Goal: Task Accomplishment & Management: Complete application form

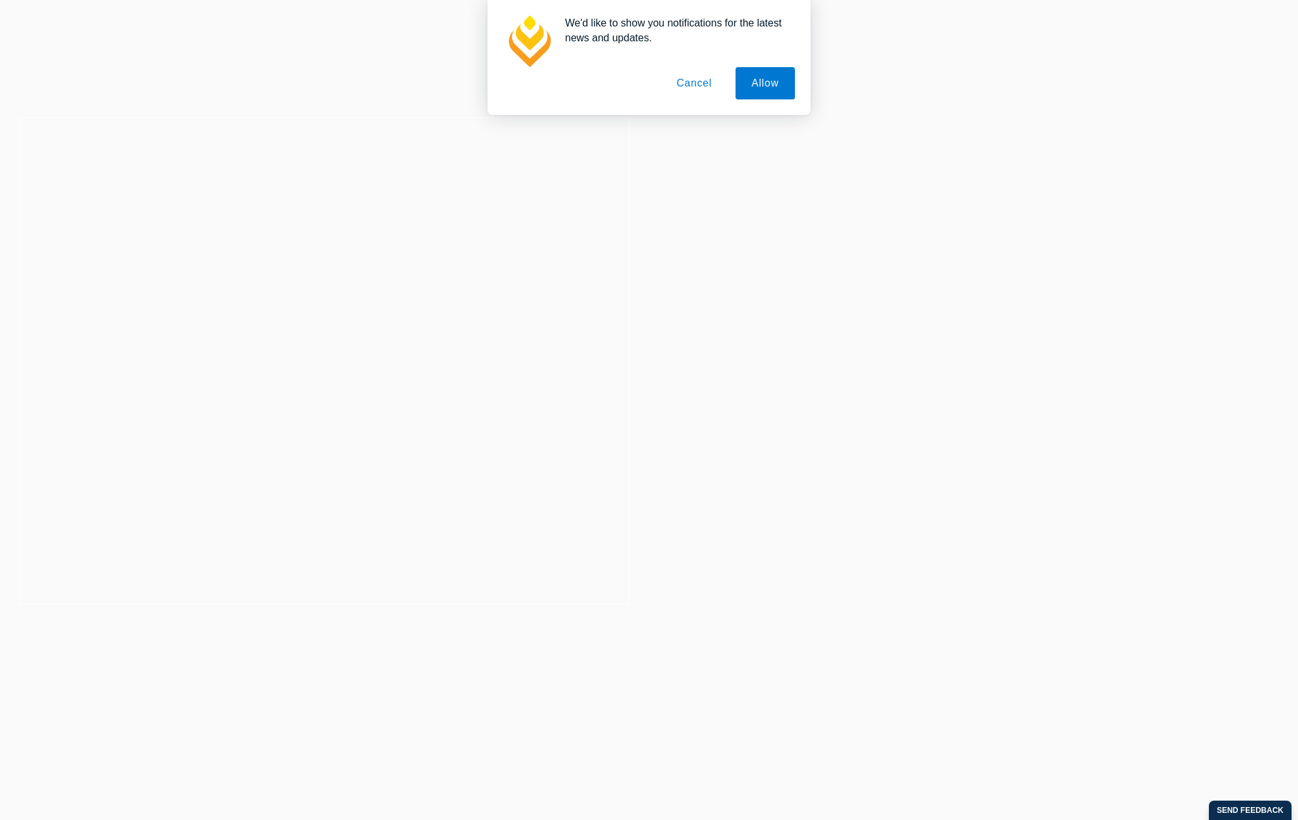
click at [698, 80] on button "Cancel" at bounding box center [695, 83] width 68 height 32
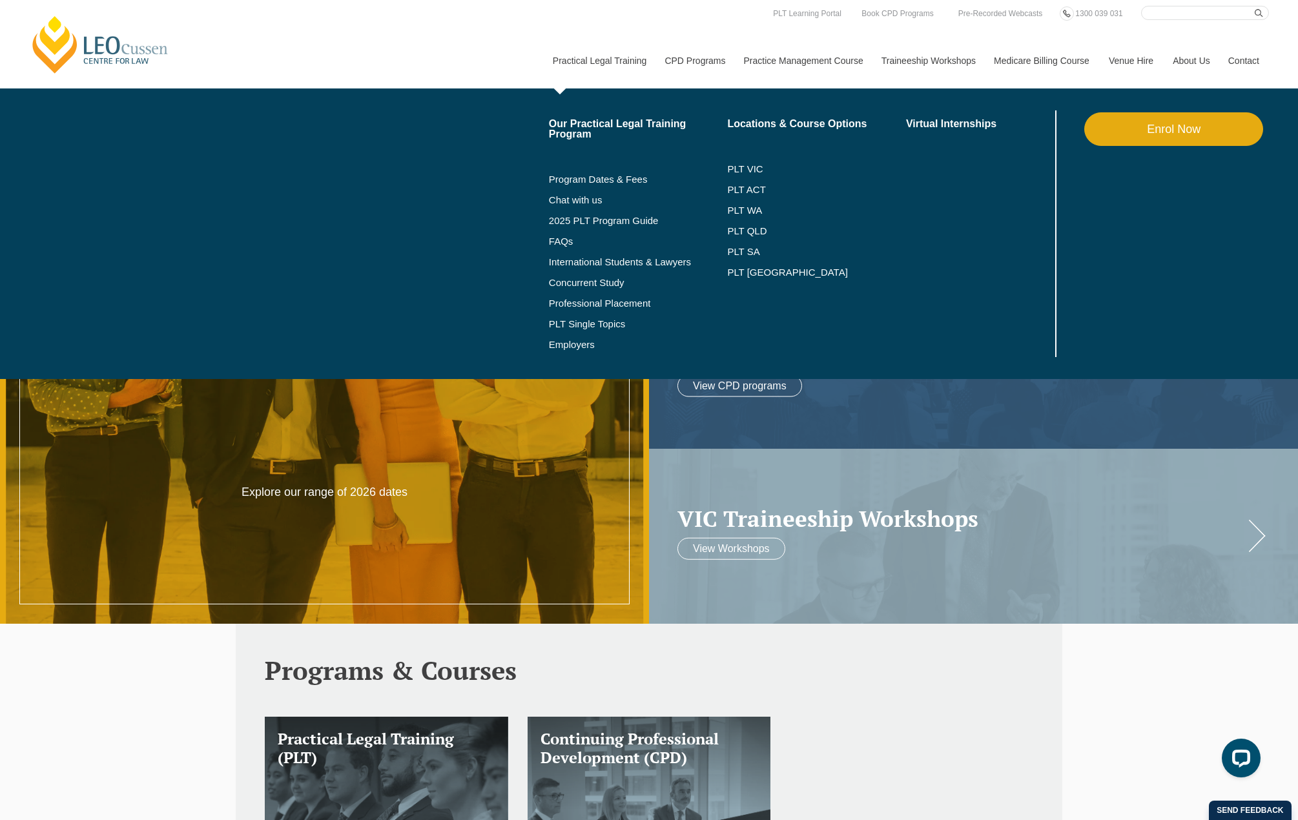
click at [1174, 127] on link "Enrol Now" at bounding box center [1174, 129] width 179 height 34
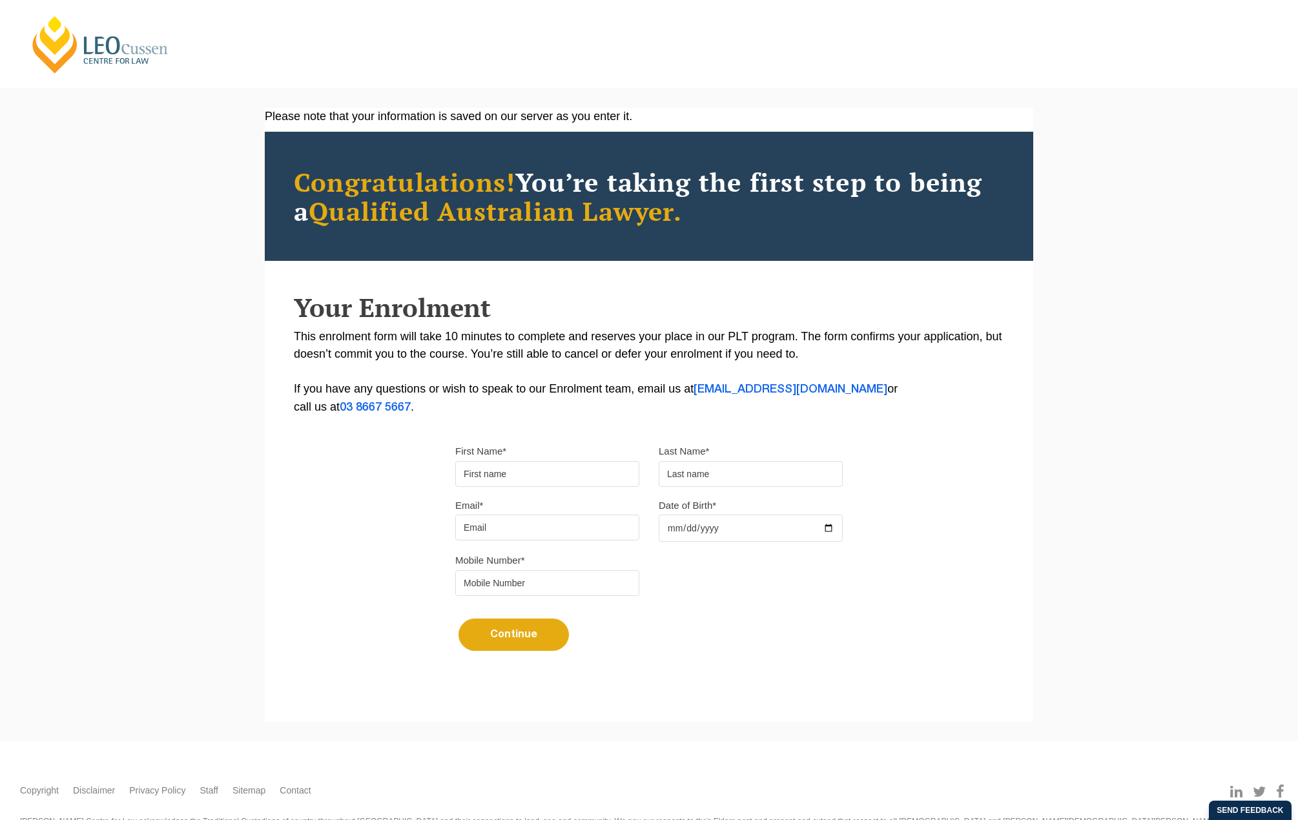
click at [542, 466] on input "First Name*" at bounding box center [547, 474] width 184 height 26
type input "Chakri"
type input "Morisetty"
type input "[EMAIL_ADDRESS][DOMAIN_NAME]"
type input "0433443965"
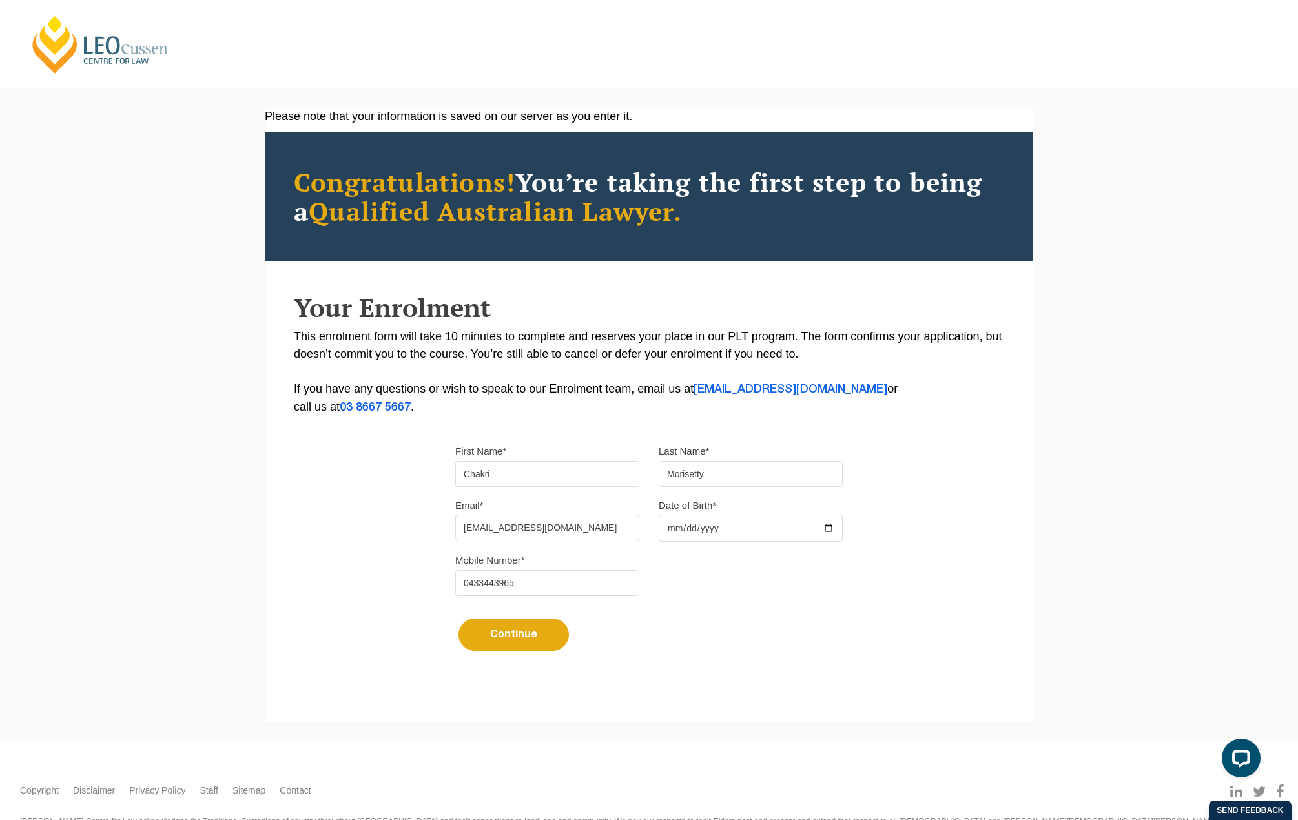
click at [689, 523] on input "Date of Birth*" at bounding box center [751, 528] width 184 height 27
click at [669, 524] on input "Date of Birth*" at bounding box center [751, 528] width 184 height 27
type input "1980-01-01"
click at [499, 641] on button "Continue" at bounding box center [514, 635] width 110 height 32
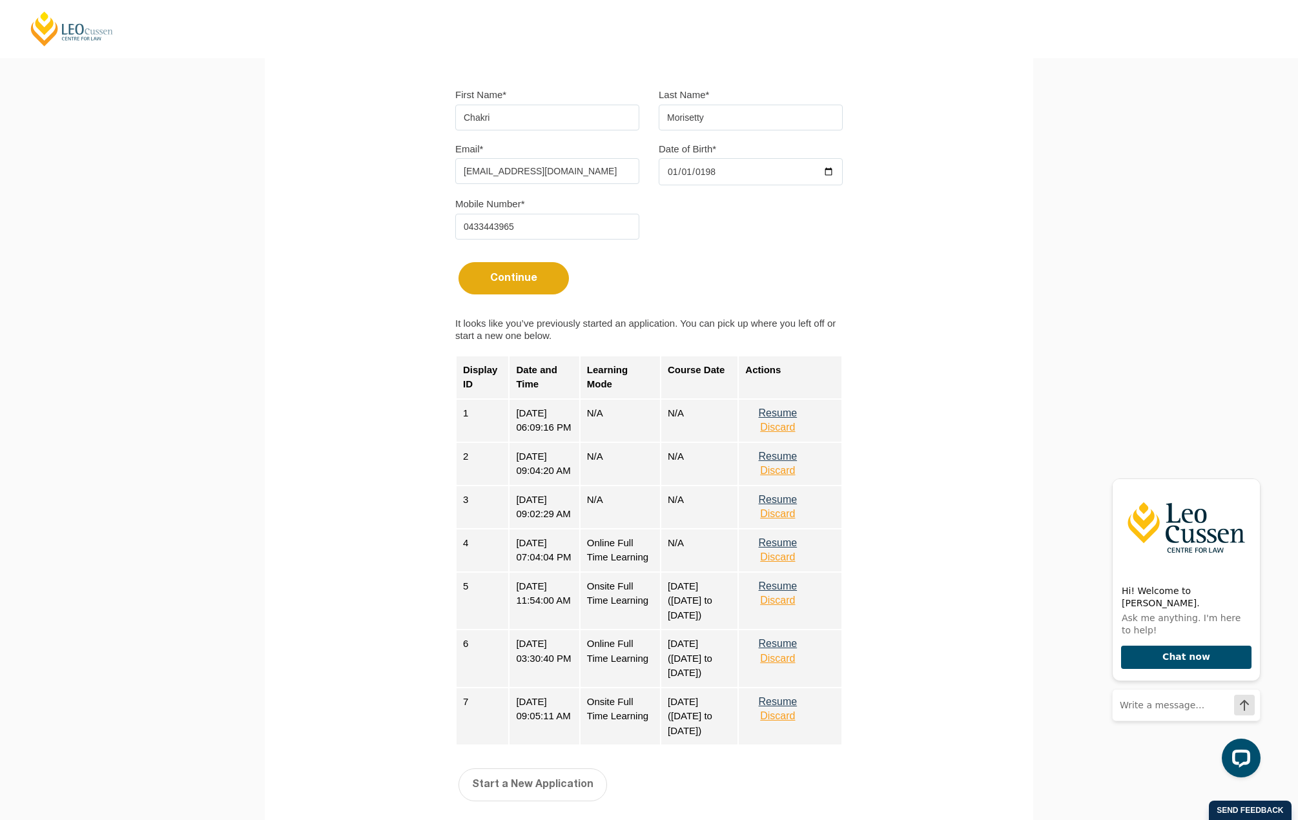
scroll to position [388, 0]
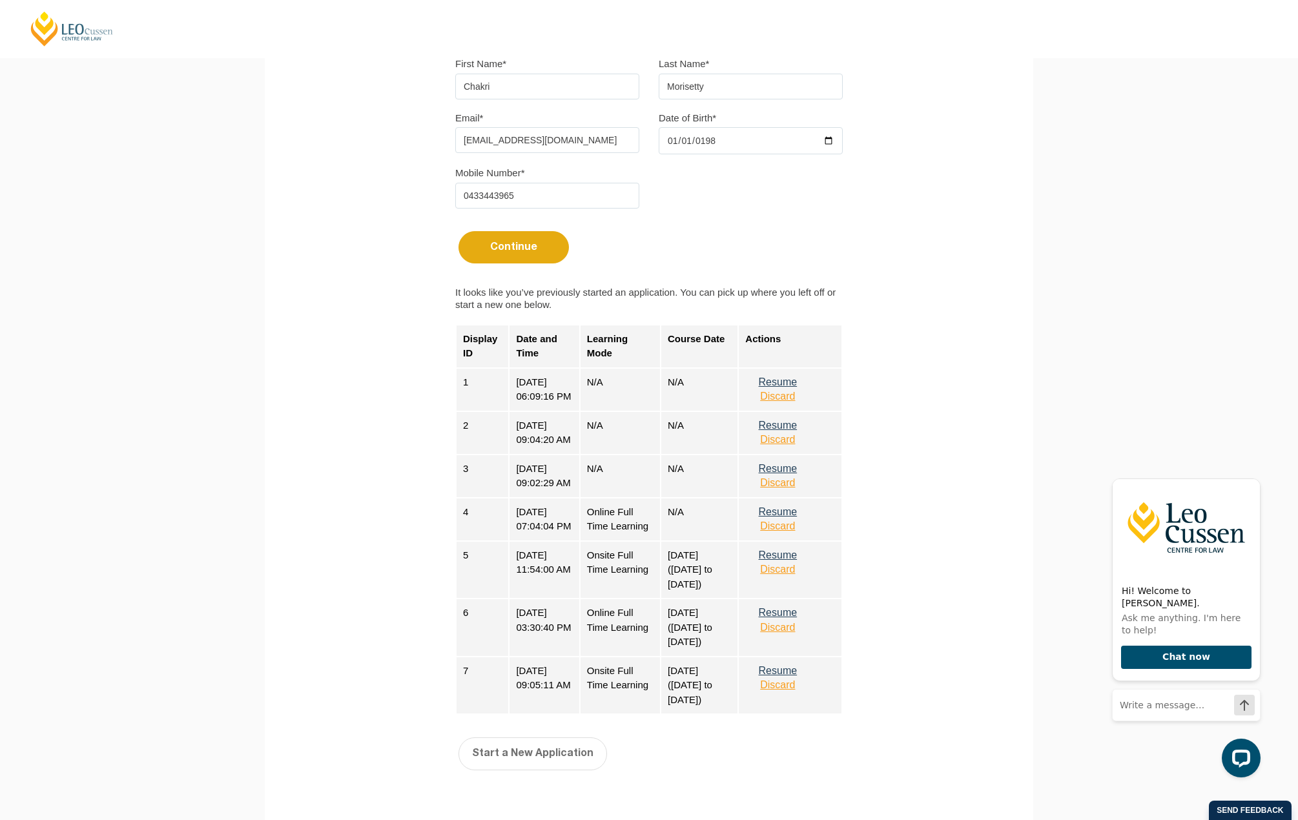
click at [786, 518] on button "Resume" at bounding box center [777, 512] width 65 height 12
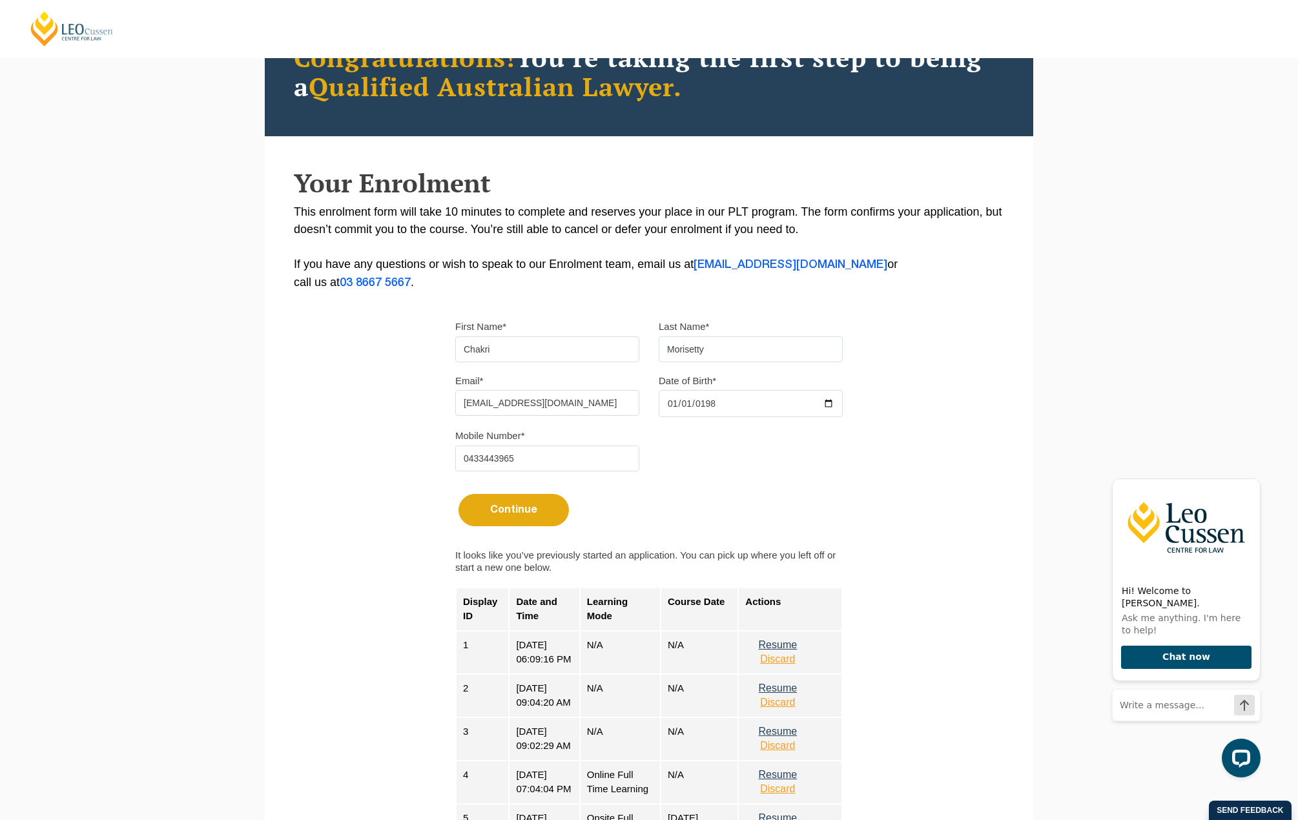
scroll to position [0, 0]
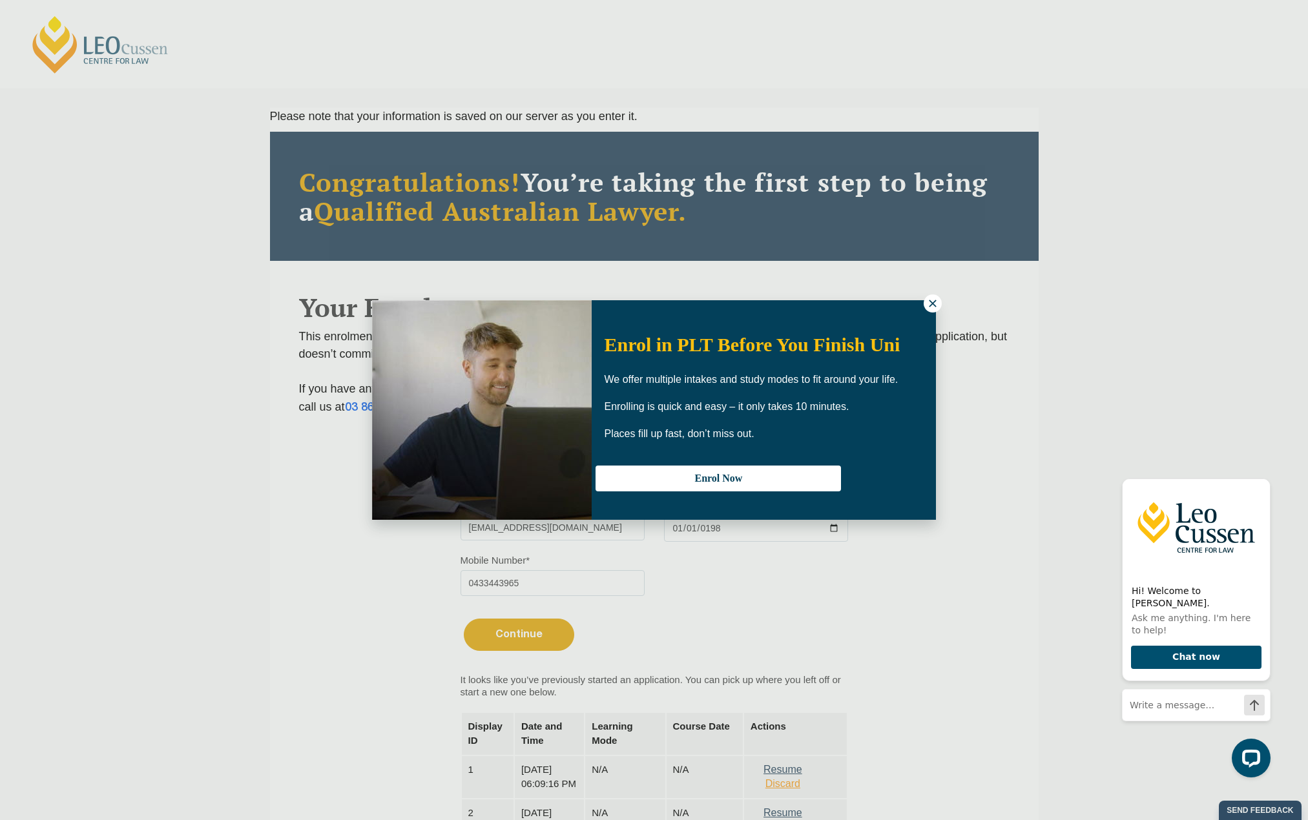
click at [933, 307] on icon at bounding box center [933, 304] width 12 height 12
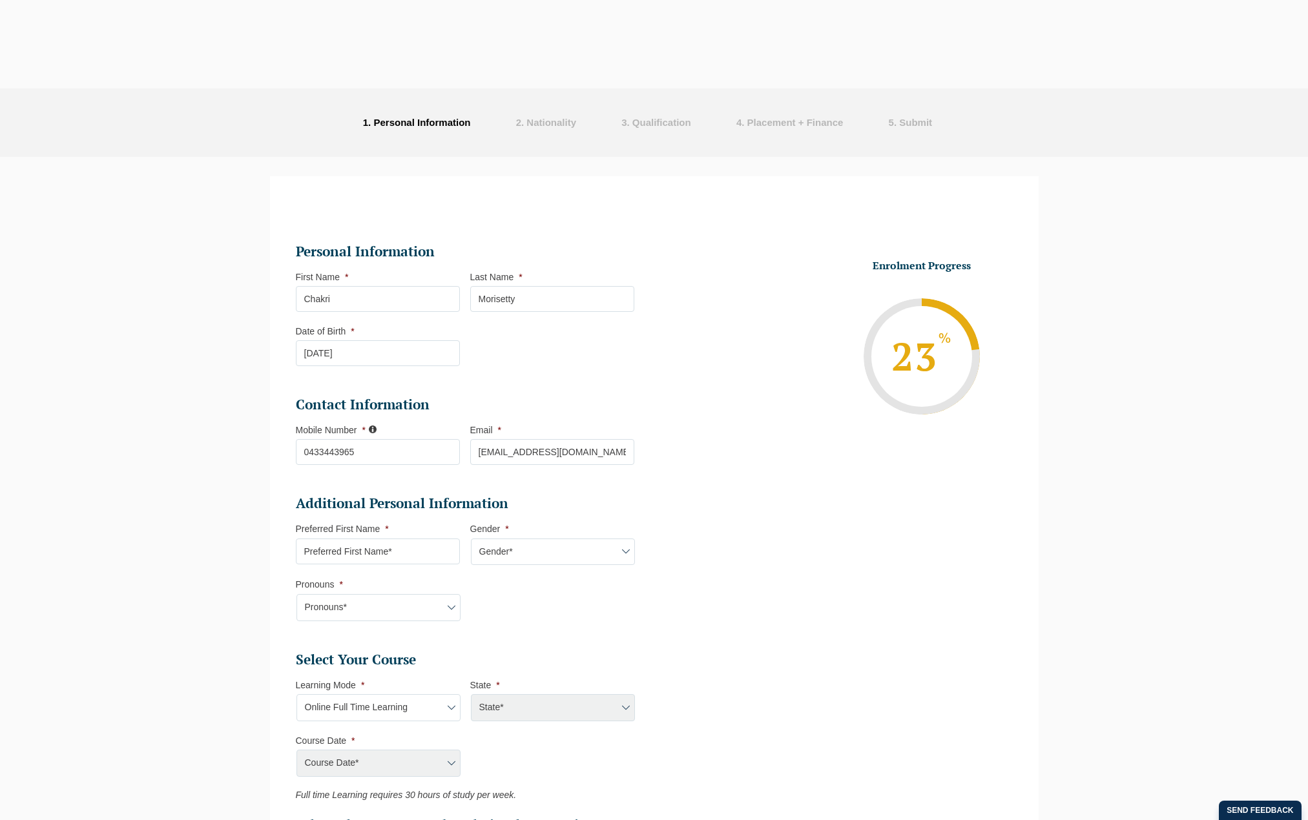
select select "Online Full Time Learning"
select select
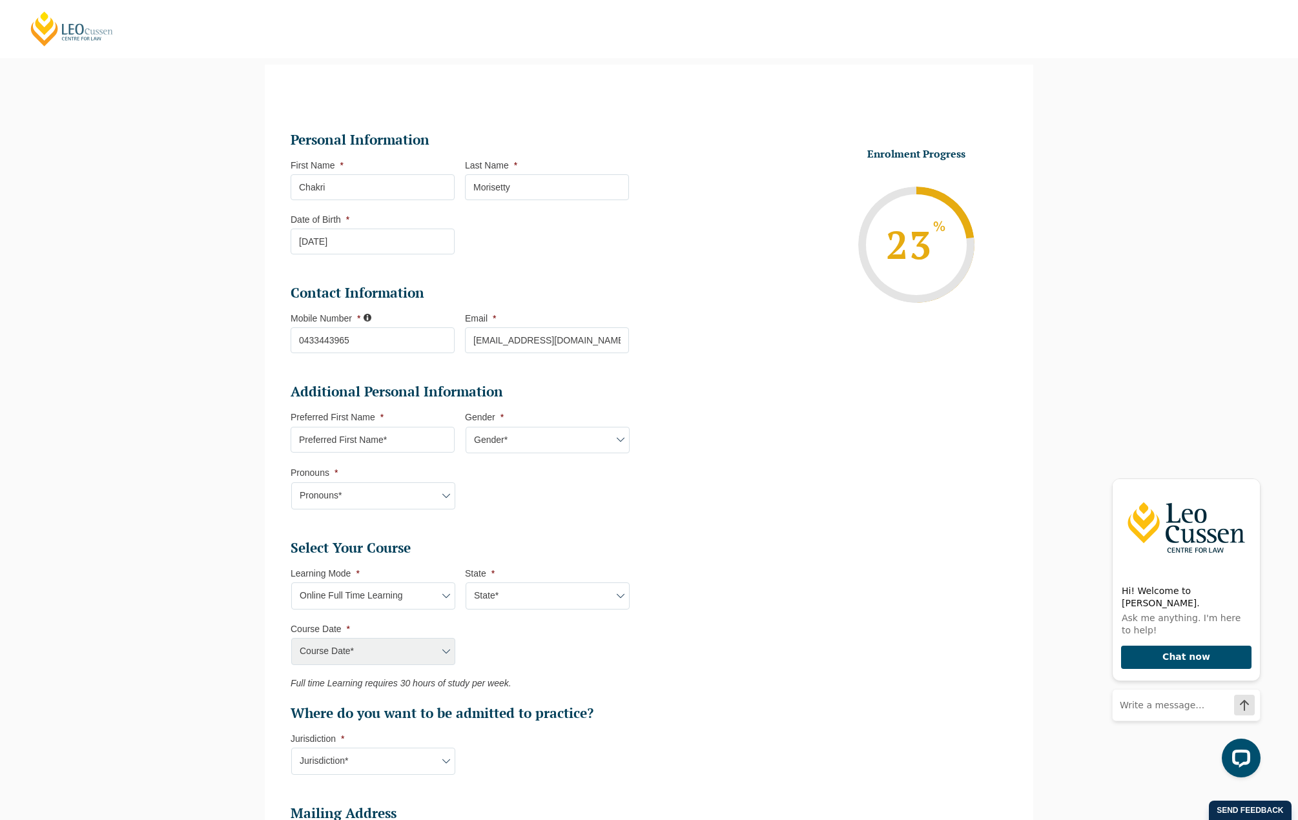
click at [395, 440] on input "Preferred First Name *" at bounding box center [373, 440] width 164 height 26
type input "Chakri"
select select "National (ACT/NSW, VIC, QLD, SA, WA)"
click at [497, 441] on select "Gender* Male Female Nonbinary Intersex Prefer not to disclose Other" at bounding box center [548, 440] width 164 height 27
select select "Male"
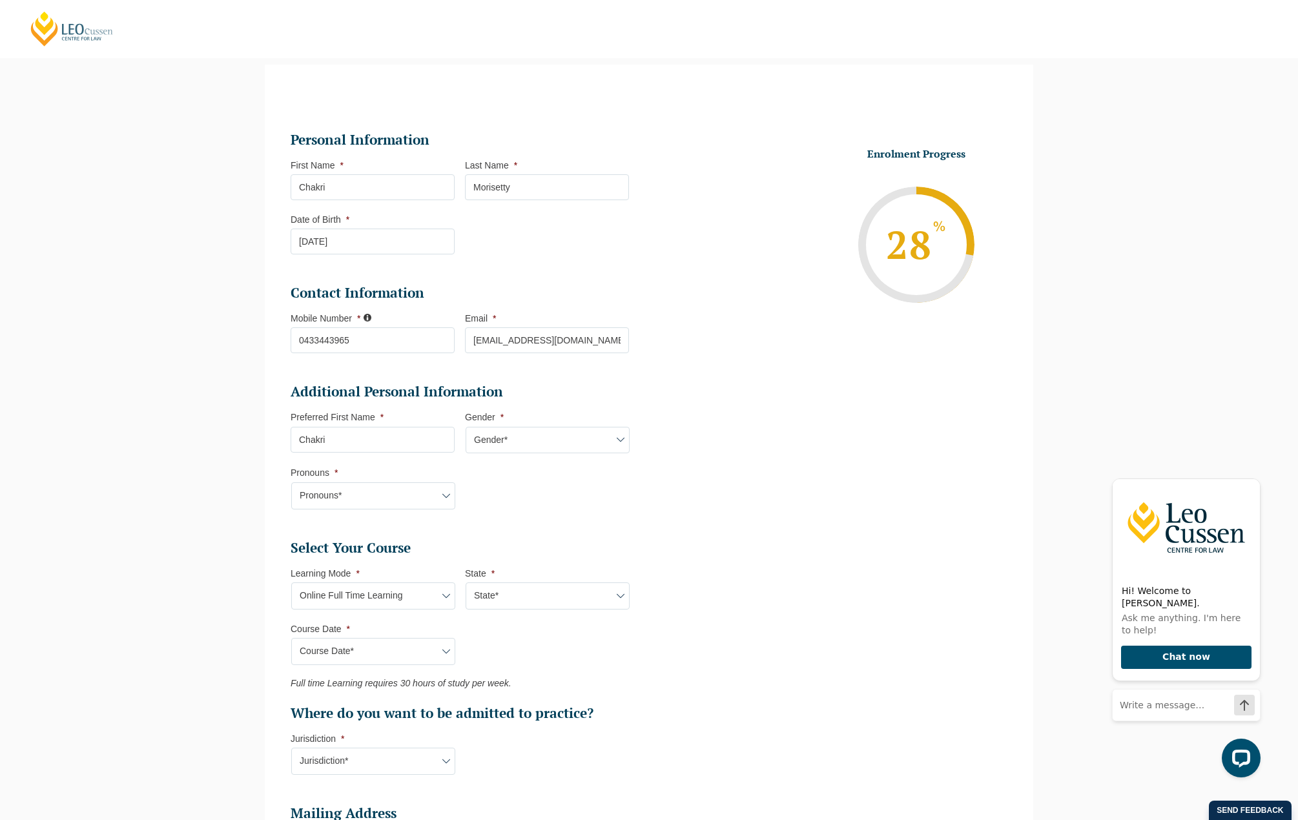
click at [466, 427] on select "Gender* Male Female Nonbinary Intersex Prefer not to disclose Other" at bounding box center [548, 440] width 164 height 27
click at [382, 488] on select "Pronouns* She/Her/Hers He/Him/His They/Them/Theirs Other Prefer not to disclose" at bounding box center [373, 496] width 164 height 27
select select "She/Her/Hers"
click at [291, 483] on select "Pronouns* She/Her/Hers He/Him/His They/Them/Theirs Other Prefer not to disclose" at bounding box center [373, 496] width 164 height 27
click at [360, 584] on select "Learning Mode* Online Full Time Learning Online Part Time Learning Blended Full…" at bounding box center [373, 596] width 164 height 27
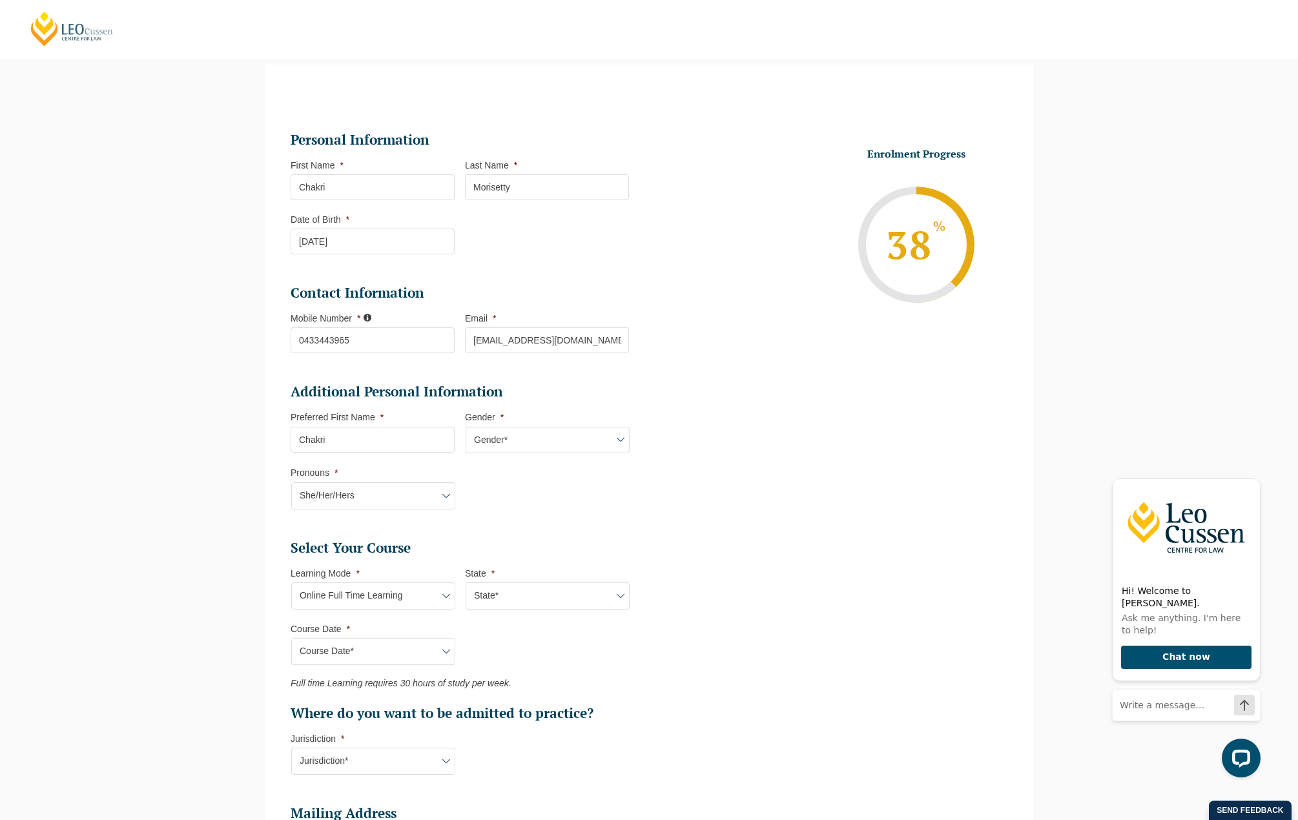
click at [614, 521] on li "Additional Personal Information Preferred First Name * Chakri Gender * Gender* …" at bounding box center [465, 453] width 349 height 140
click at [694, 648] on ul "Personal Information First Name * Chakri Last Name * Morisetty Date of Birth * …" at bounding box center [649, 543] width 736 height 889
click at [397, 651] on select "Course Date* September 2025 (22-Sep-2025 to 20-Feb-2026) December 2025 (08-Dec-…" at bounding box center [373, 651] width 164 height 27
select select "June 2026 (22-Jun-2026 to 06-Nov-2026)"
click at [291, 638] on select "Course Date* September 2025 (22-Sep-2025 to 20-Feb-2026) December 2025 (08-Dec-…" at bounding box center [373, 651] width 164 height 27
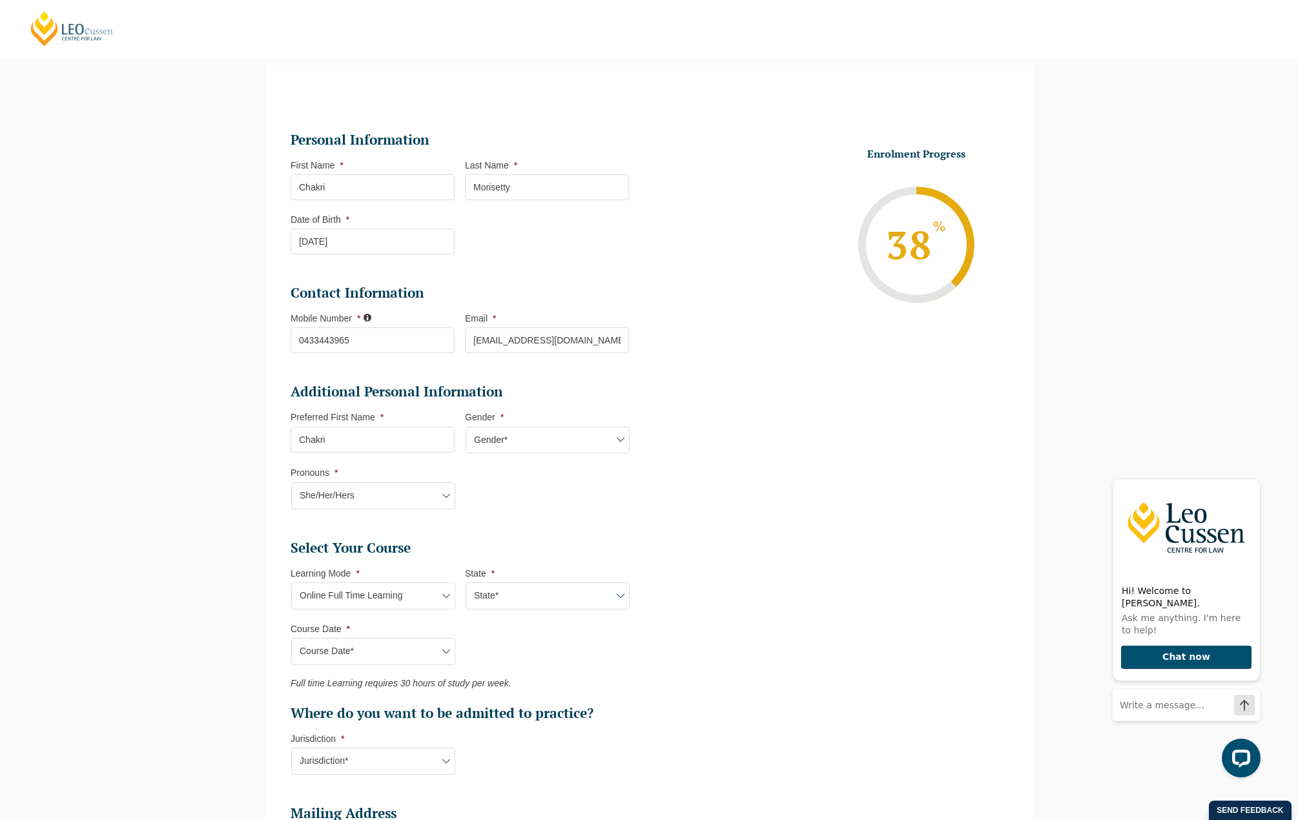
type input "Intake 07 June 2026 FT"
type input "Practical Legal Training (NAT)"
select select "NAT PLT (JUN) 2026 Full Time Online"
click at [700, 660] on ul "Personal Information First Name * Chakri Last Name * Morisetty Date of Birth * …" at bounding box center [649, 543] width 736 height 889
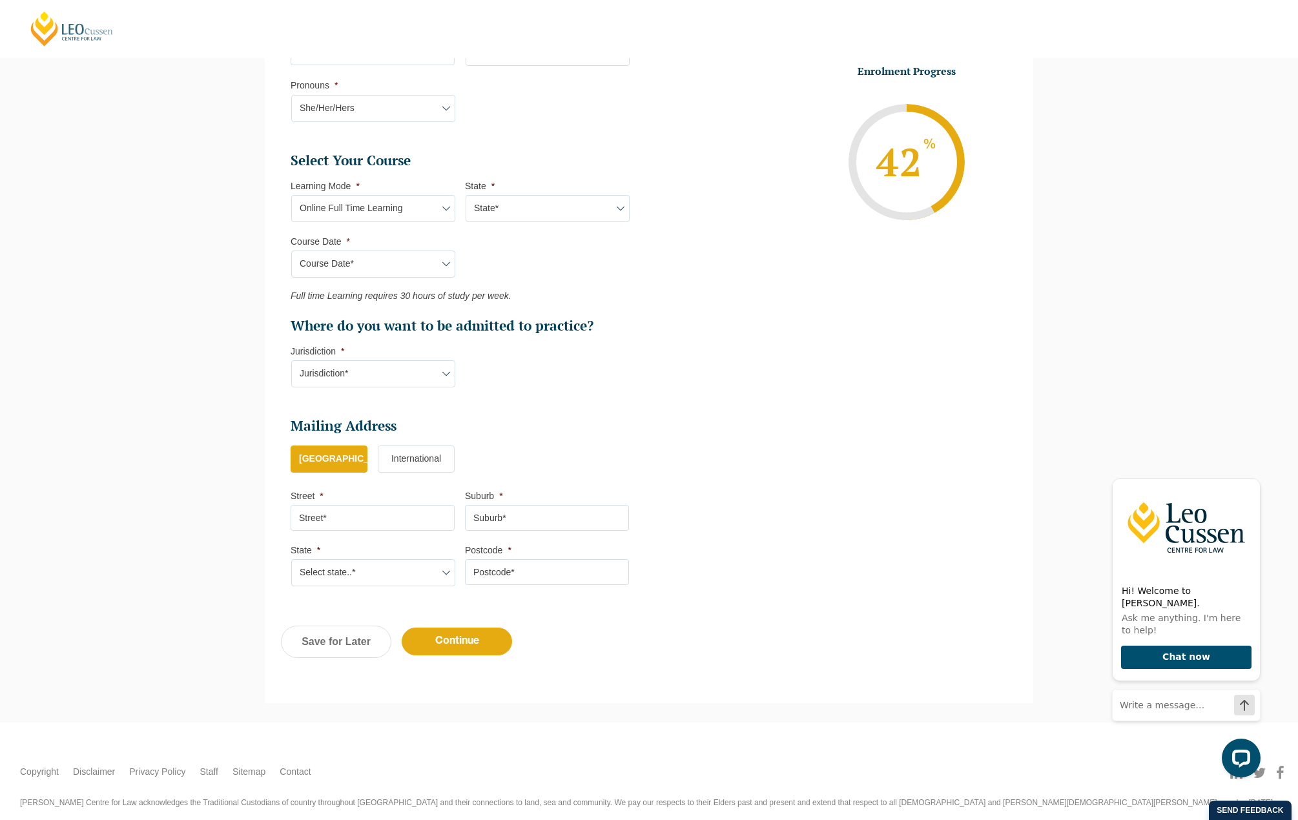
click at [358, 375] on select "Jurisdiction* VIC ACT/NSW SA WA QLD" at bounding box center [373, 373] width 164 height 27
select select "VIC"
click at [291, 360] on select "Jurisdiction* VIC ACT/NSW SA WA QLD" at bounding box center [373, 373] width 164 height 27
click at [380, 520] on input "Street *" at bounding box center [373, 518] width 164 height 26
type input "Leo Cussen Centre for Law, Level 16, 15 William Street"
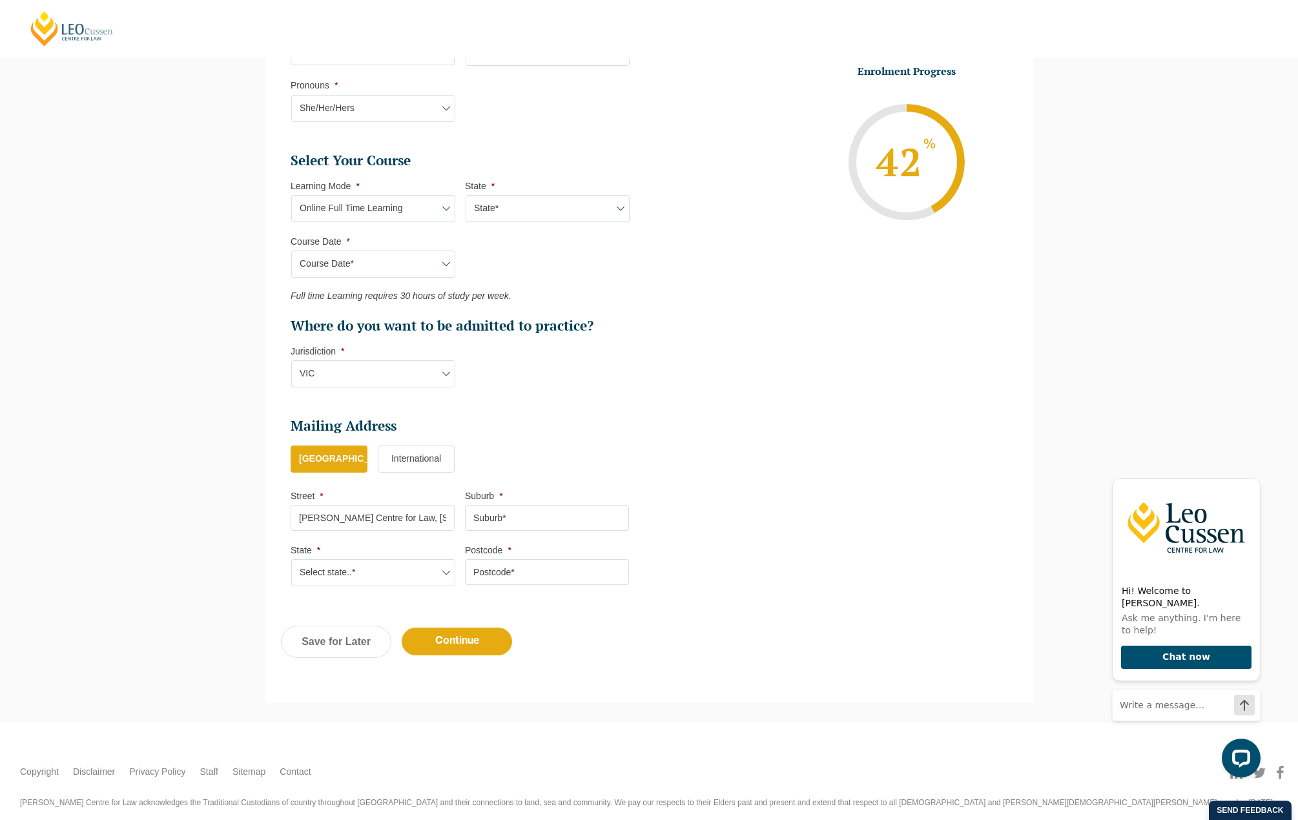
type input "MELBOURNE"
select select "VIC"
type input "3000"
click at [480, 640] on input "Continue" at bounding box center [457, 642] width 110 height 28
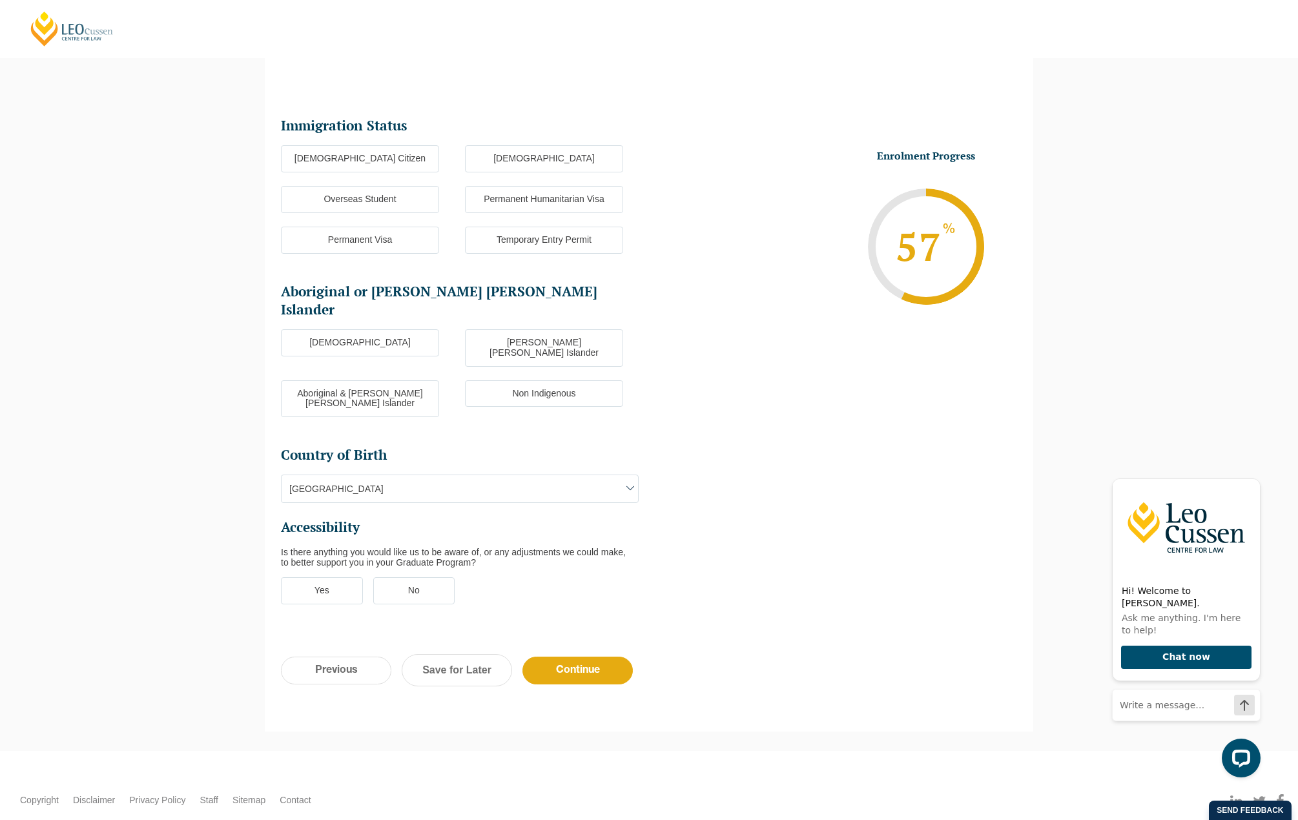
scroll to position [112, 0]
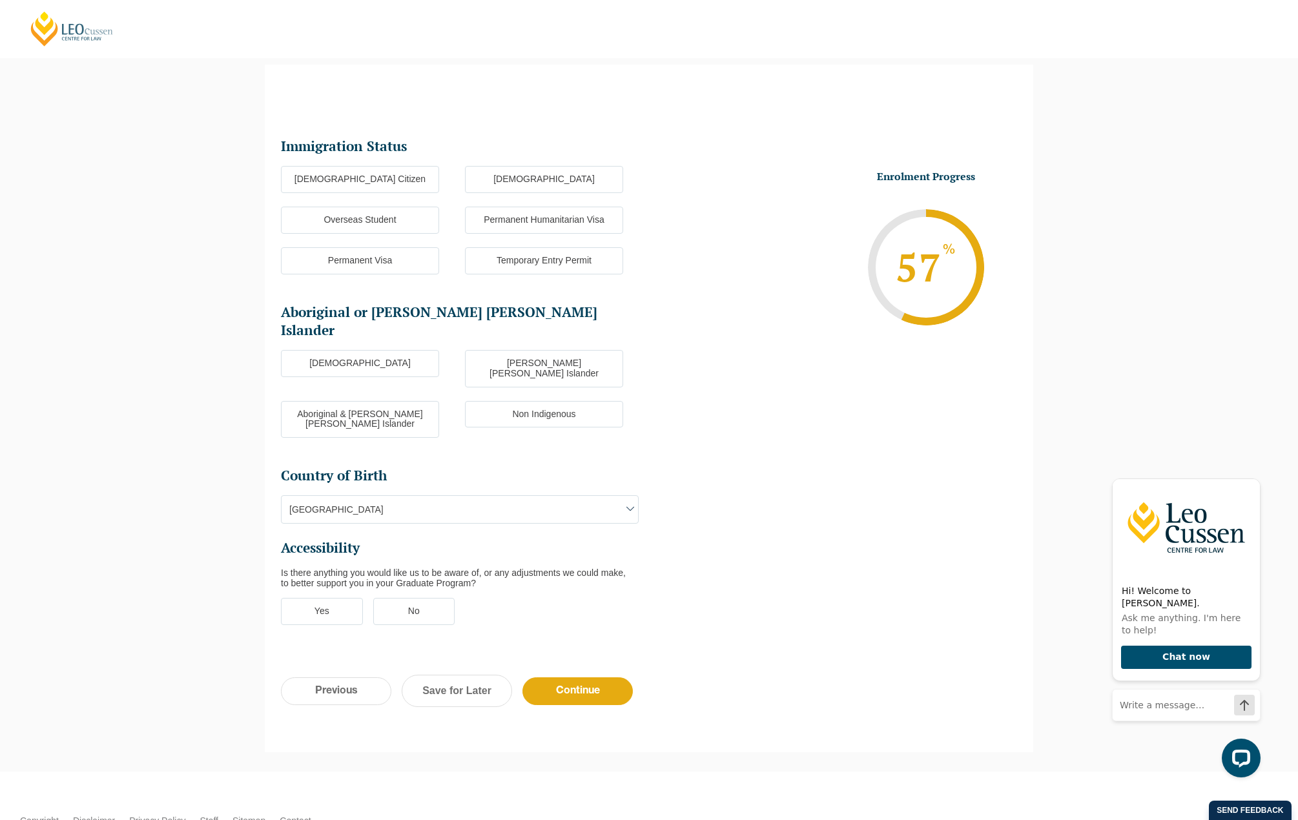
click at [340, 181] on label "Australian Citizen" at bounding box center [360, 179] width 158 height 27
click at [0, 0] on input "Australian Citizen" at bounding box center [0, 0] width 0 height 0
click at [533, 401] on label "Non Indigenous" at bounding box center [544, 414] width 158 height 27
click at [0, 0] on input "Non Indigenous" at bounding box center [0, 0] width 0 height 0
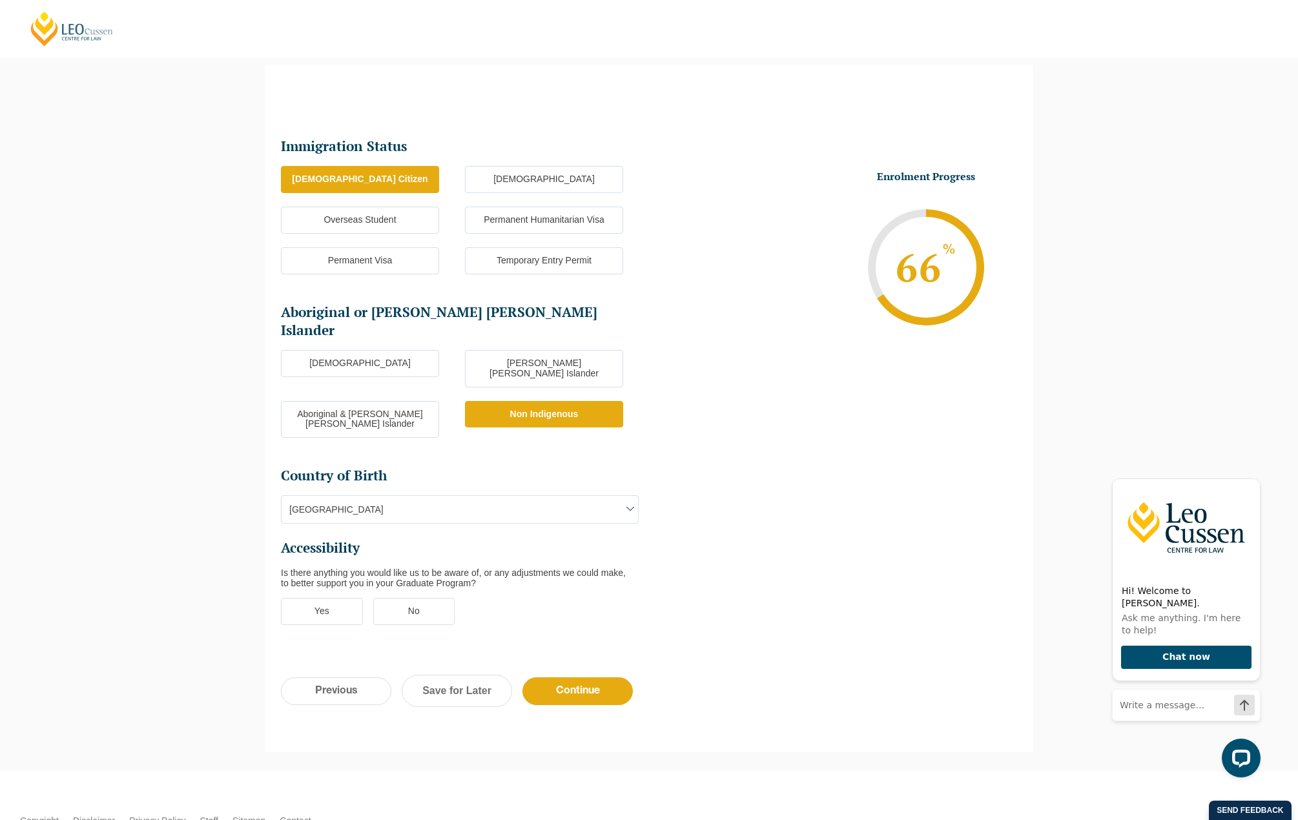
click at [429, 598] on label "No" at bounding box center [414, 611] width 82 height 27
click at [0, 0] on input "No" at bounding box center [0, 0] width 0 height 0
click at [594, 678] on input "Continue" at bounding box center [578, 692] width 110 height 28
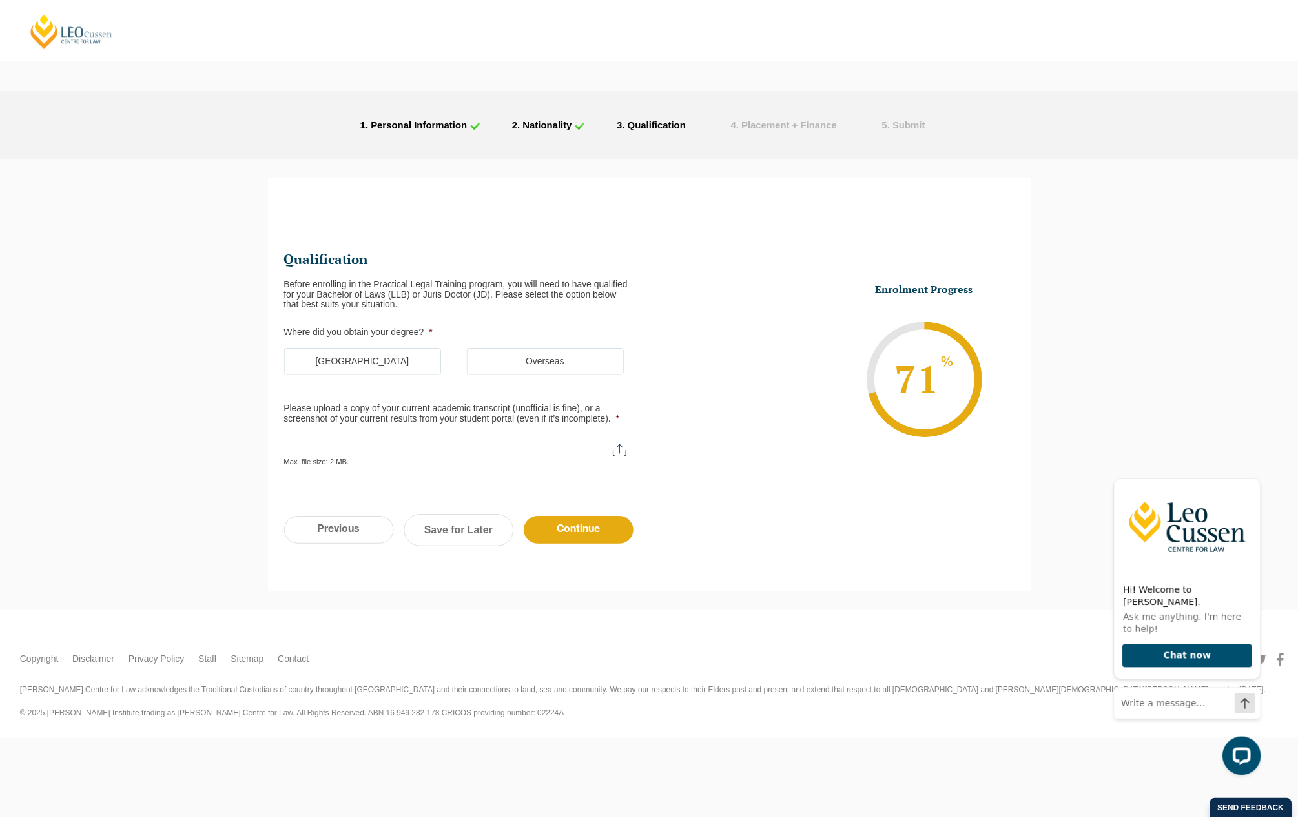
scroll to position [0, 0]
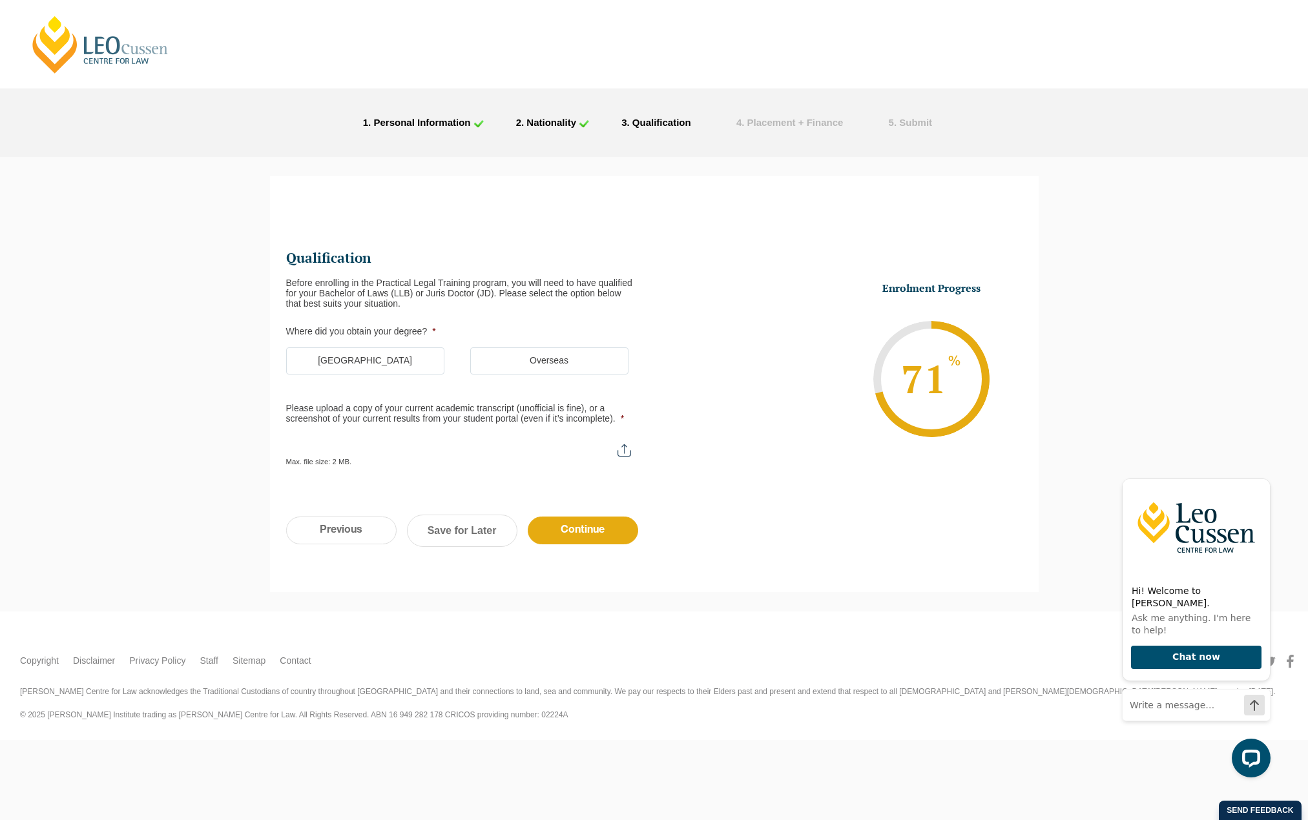
click at [379, 359] on label "Australia" at bounding box center [365, 361] width 158 height 27
click at [0, 0] on input "Australia" at bounding box center [0, 0] width 0 height 0
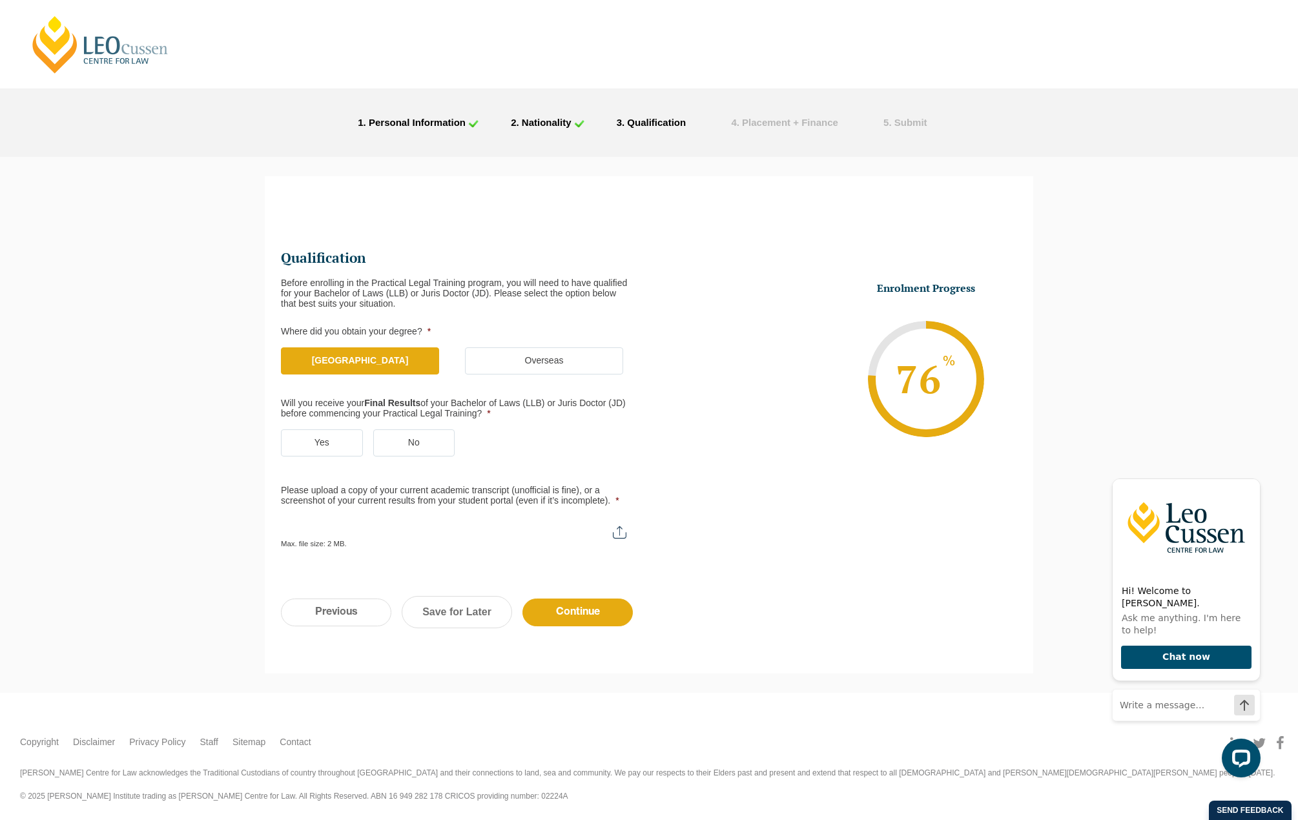
click at [307, 448] on label "Yes" at bounding box center [322, 443] width 82 height 27
click at [0, 0] on input "Yes" at bounding box center [0, 0] width 0 height 0
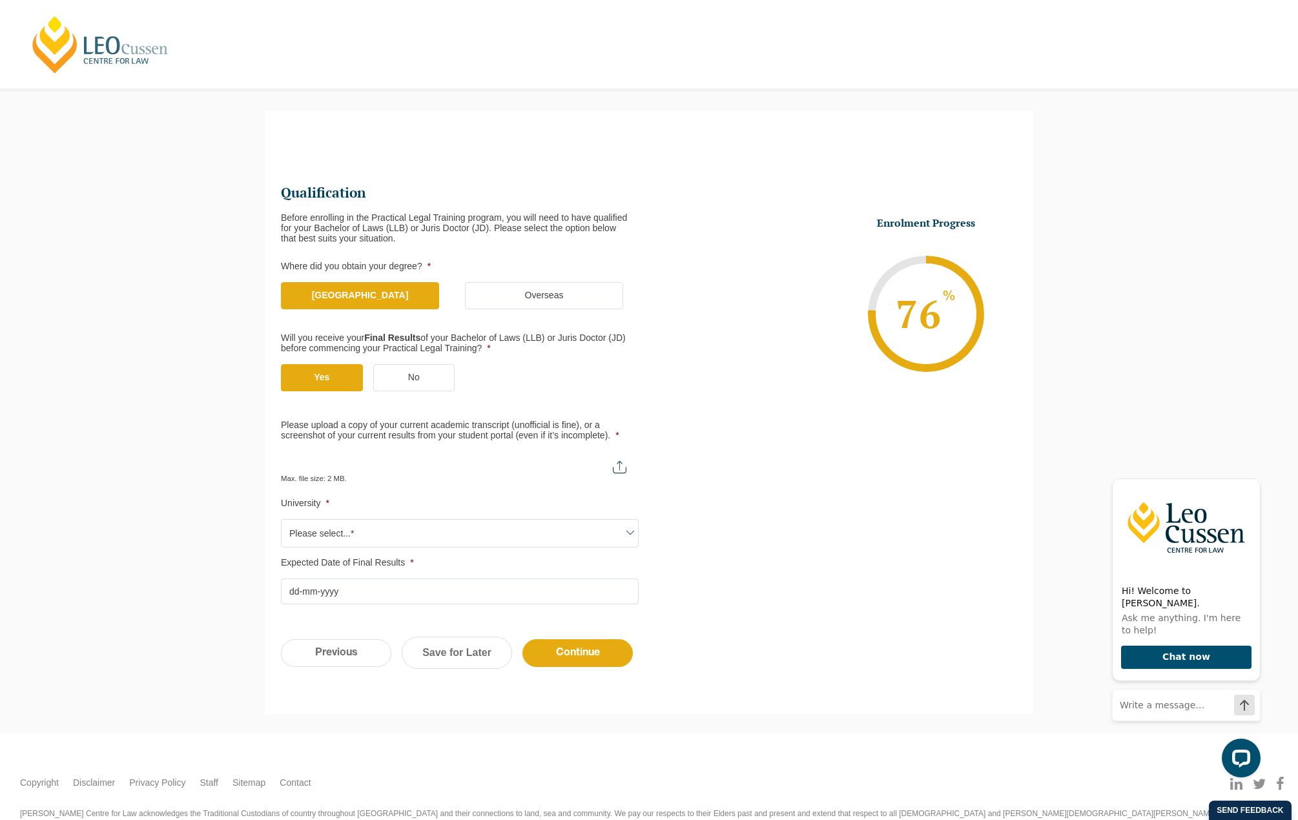
scroll to position [107, 0]
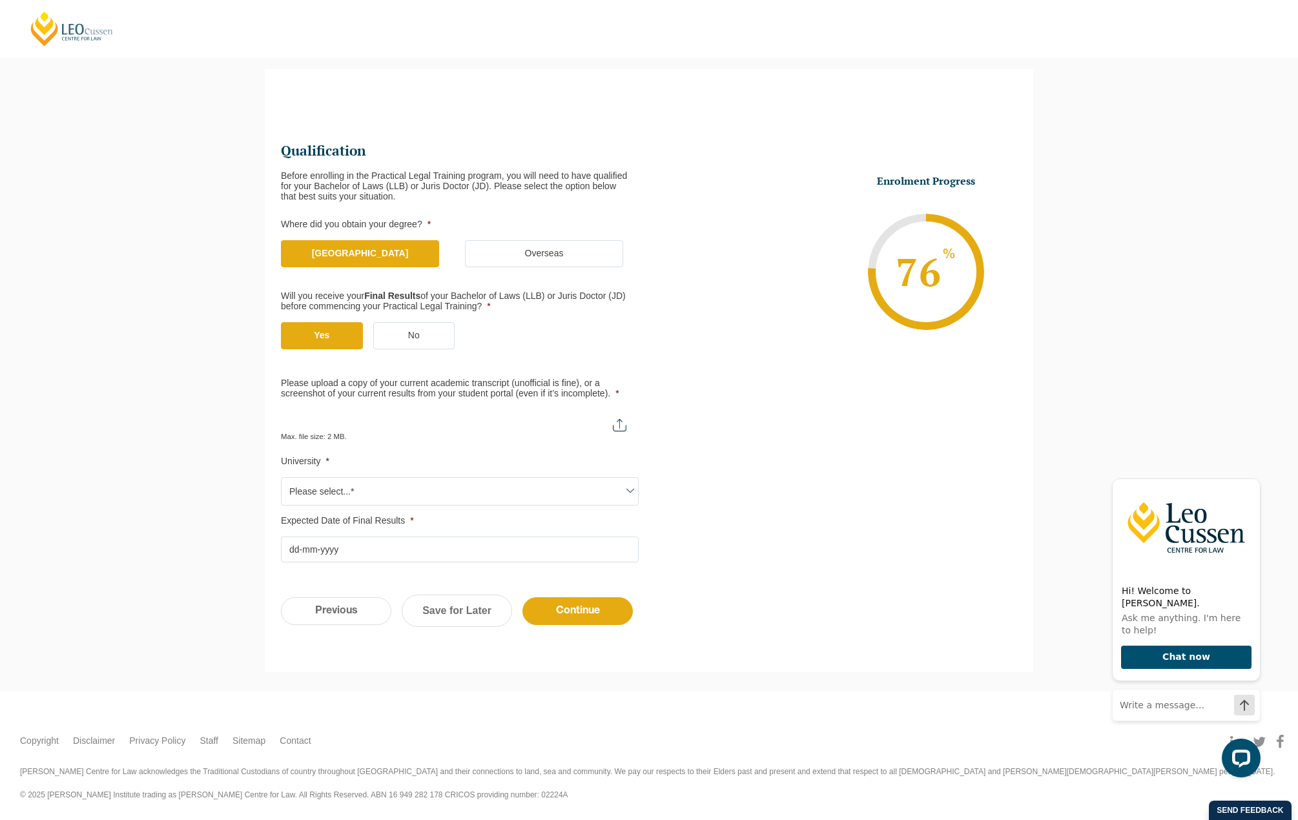
click at [443, 491] on span "Please select...*" at bounding box center [460, 491] width 357 height 27
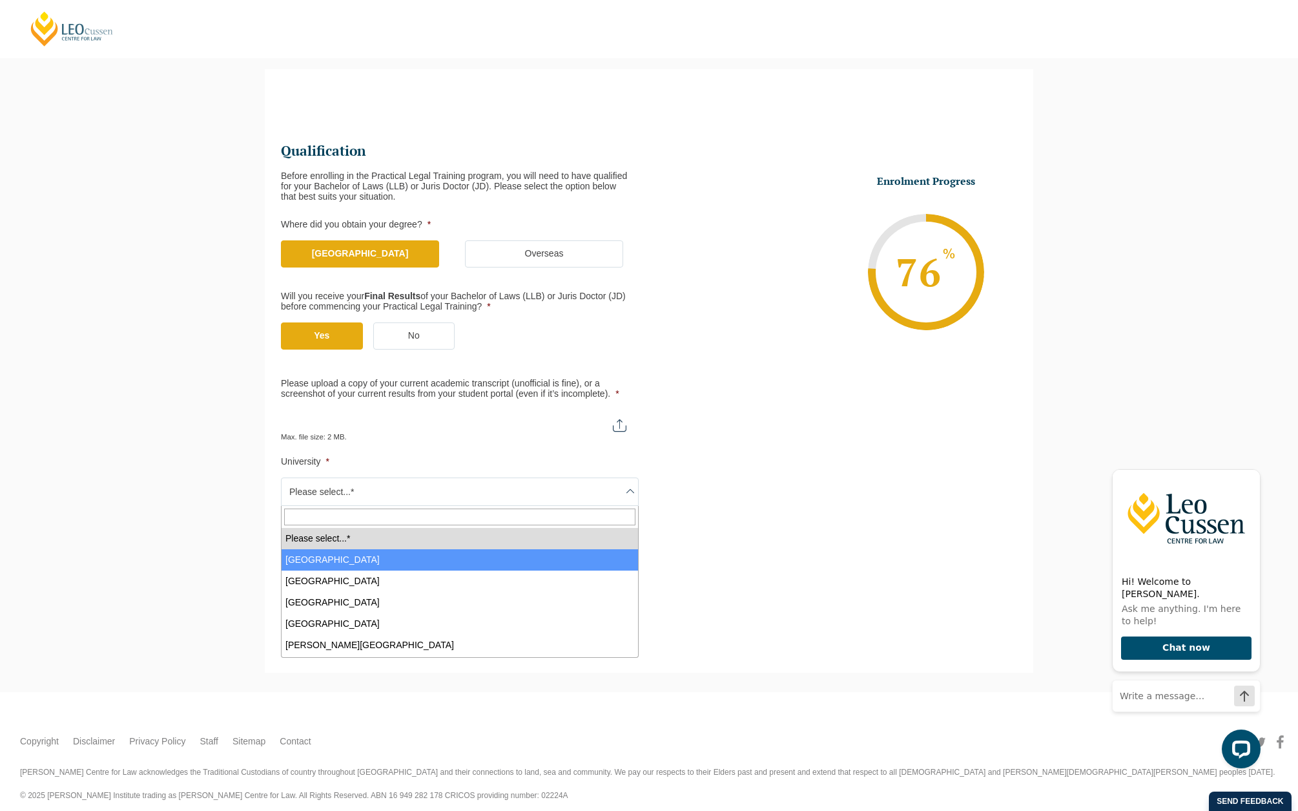
select select "Australian Catholic University"
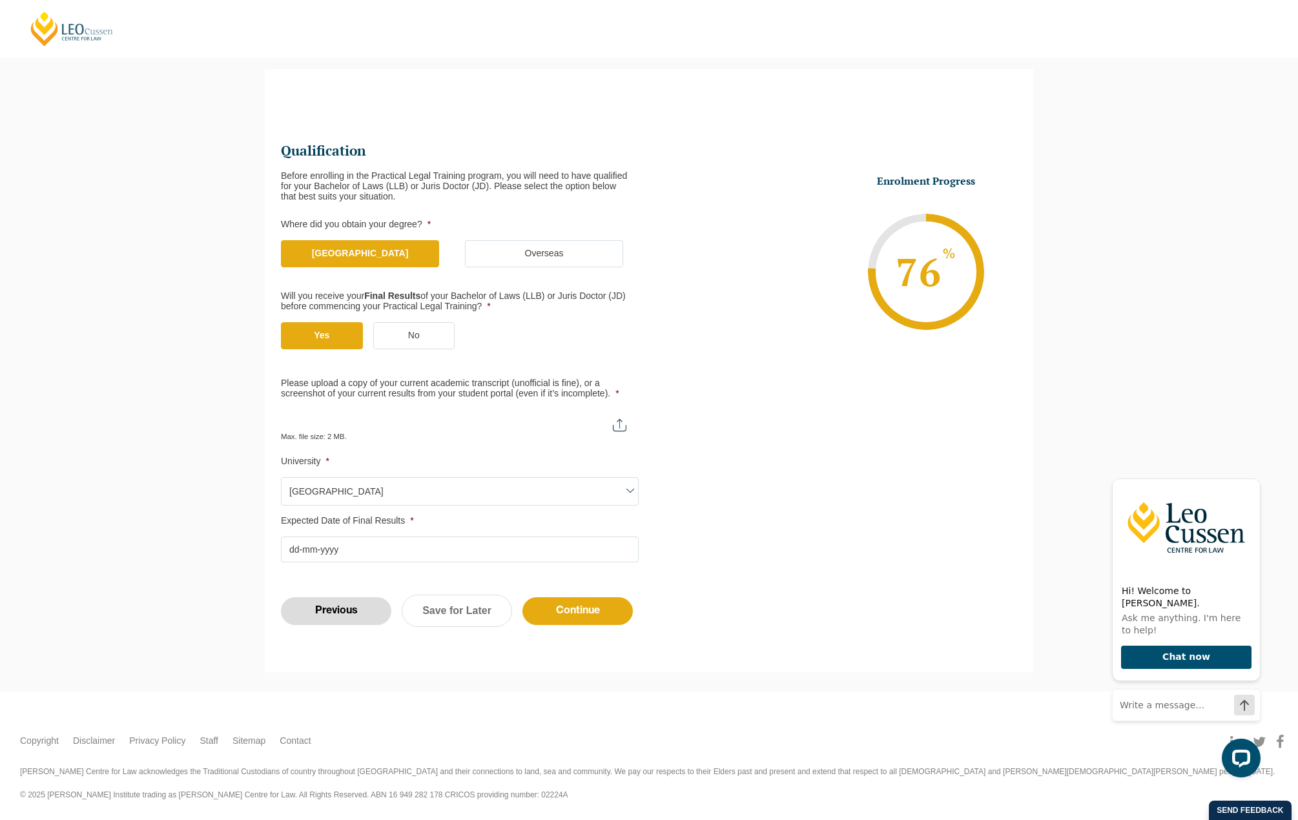
click at [331, 619] on input "Previous" at bounding box center [336, 612] width 110 height 28
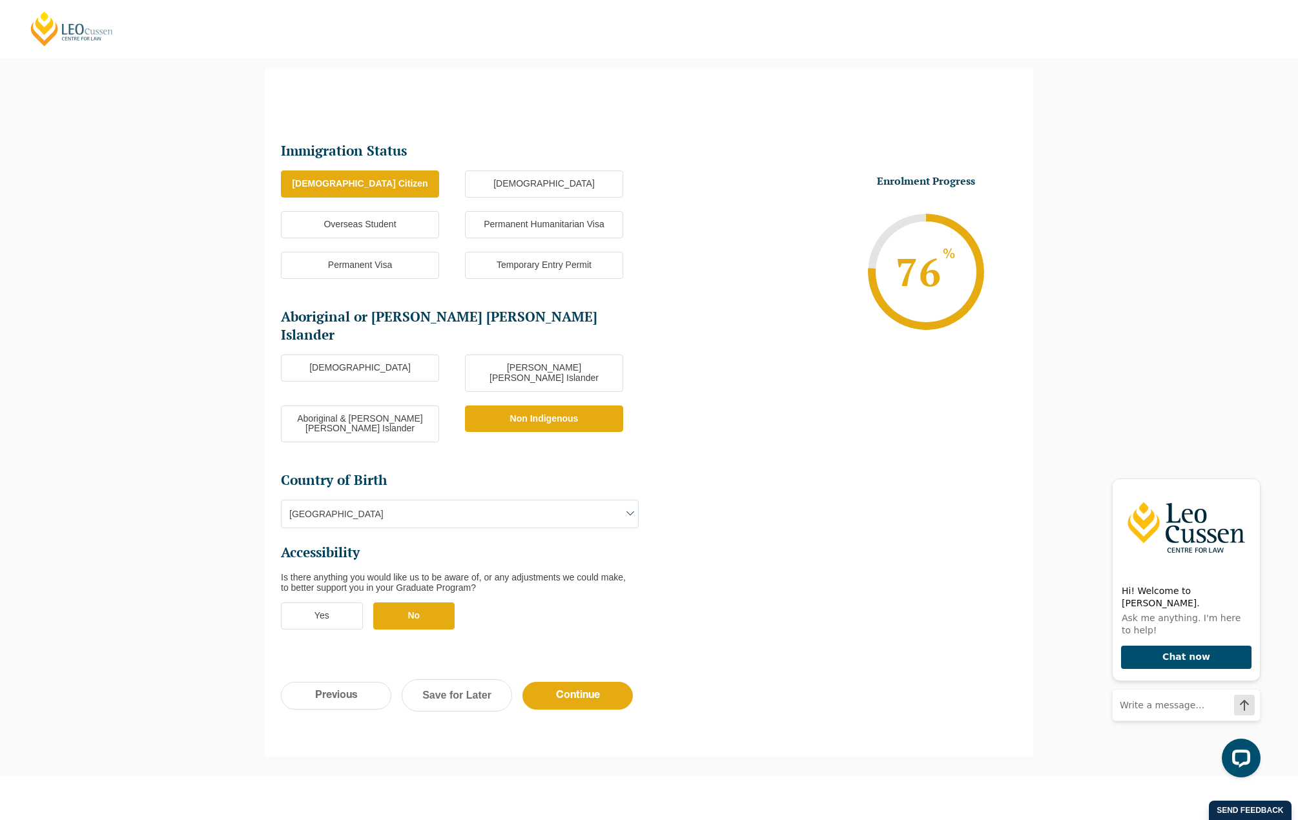
scroll to position [112, 0]
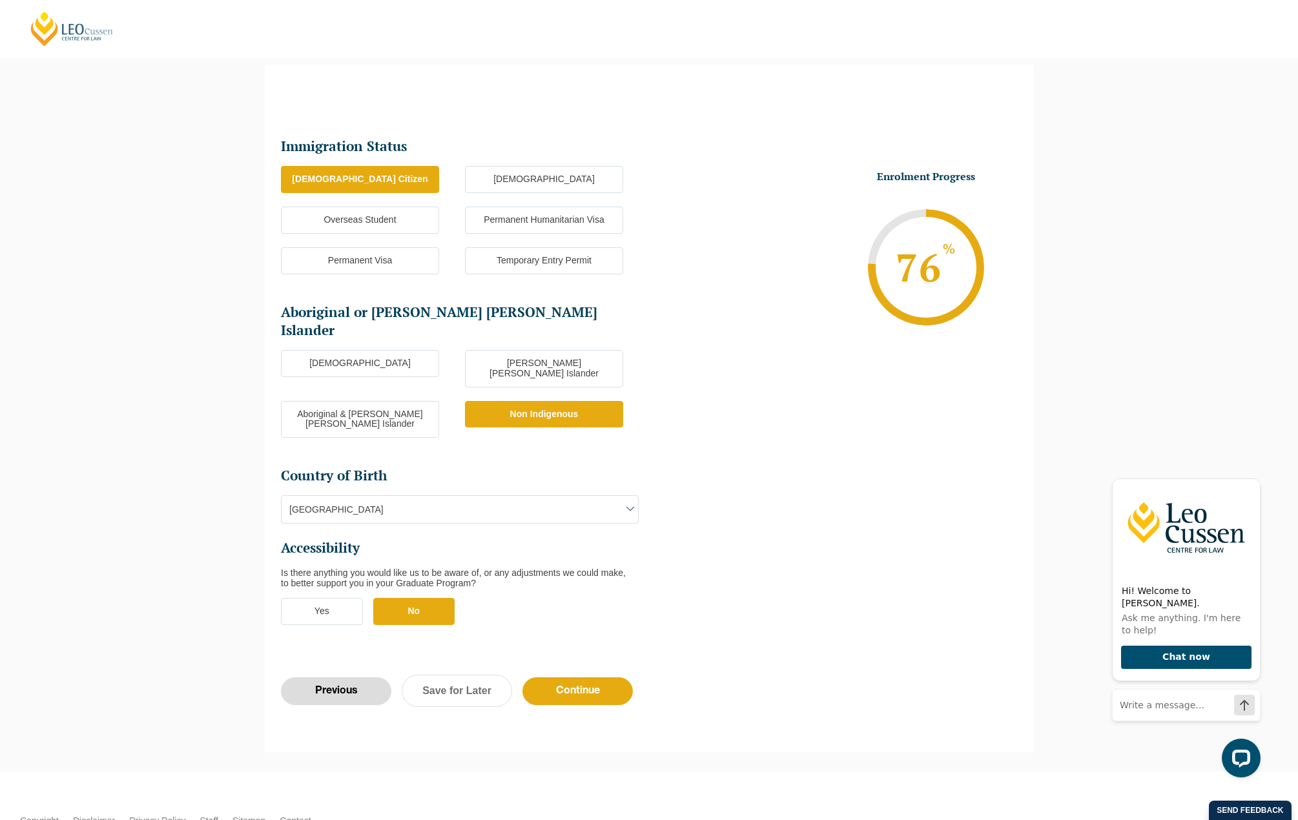
click at [338, 678] on input "Previous" at bounding box center [336, 692] width 110 height 28
select select "Online Full Time Learning"
select select "National (ACT/NSW, VIC, QLD, SA, WA)"
select select
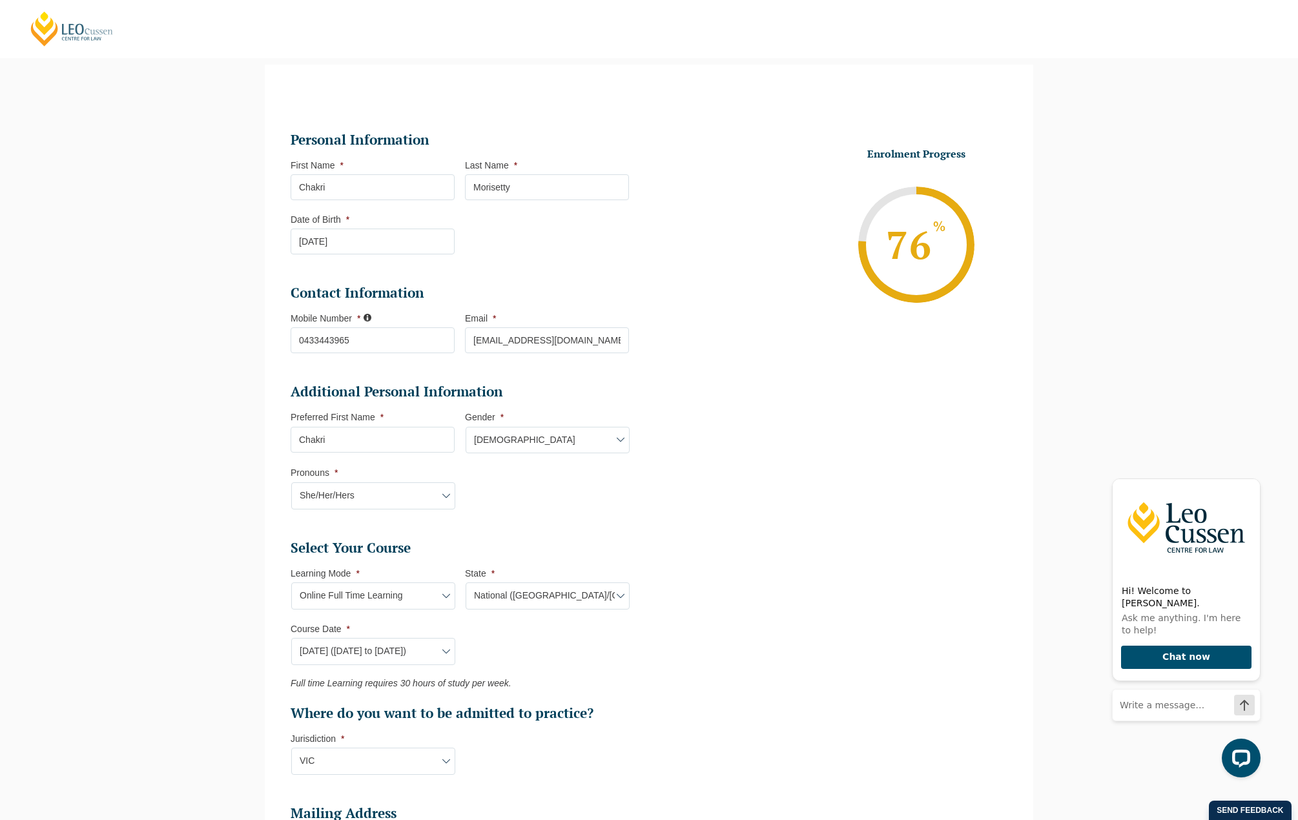
scroll to position [0, 0]
click at [395, 593] on select "Learning Mode* Online Full Time Learning Online Part Time Learning Blended Full…" at bounding box center [373, 596] width 164 height 27
click at [553, 649] on ul "Select Your Course This field is hidden when viewing the form Only for Flinder …" at bounding box center [465, 630] width 349 height 183
click at [355, 658] on select "Course Date* September 2025 (22-Sep-2025 to 20-Feb-2026) December 2025 (08-Dec-…" at bounding box center [373, 651] width 164 height 27
select select "September 2025 (22-Sep-2025 to 20-Feb-2026)"
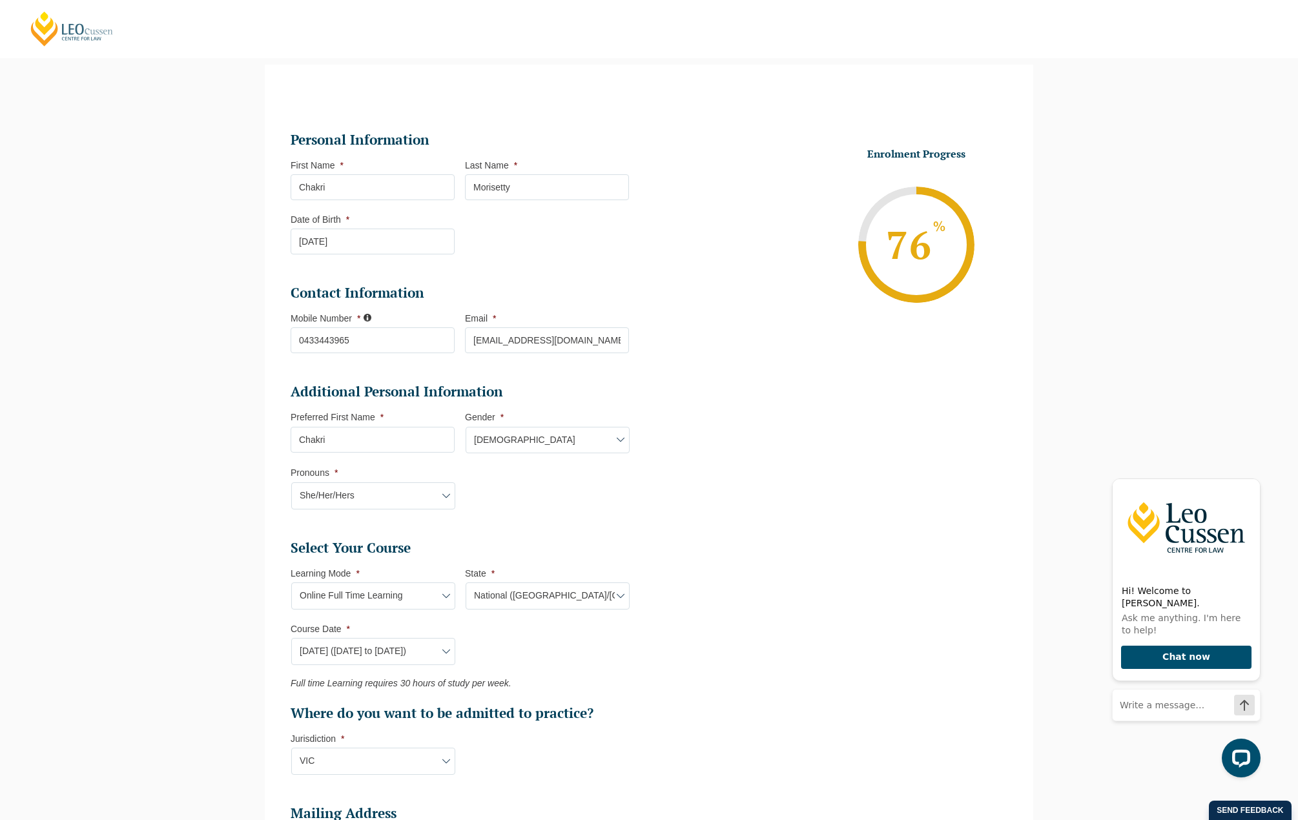
click at [291, 638] on select "Course Date* September 2025 (22-Sep-2025 to 20-Feb-2026) December 2025 (08-Dec-…" at bounding box center [373, 651] width 164 height 27
type input "Intake 10 September 2025 FT"
select select "NAT PLT (SEP) 2025 Full Time Online"
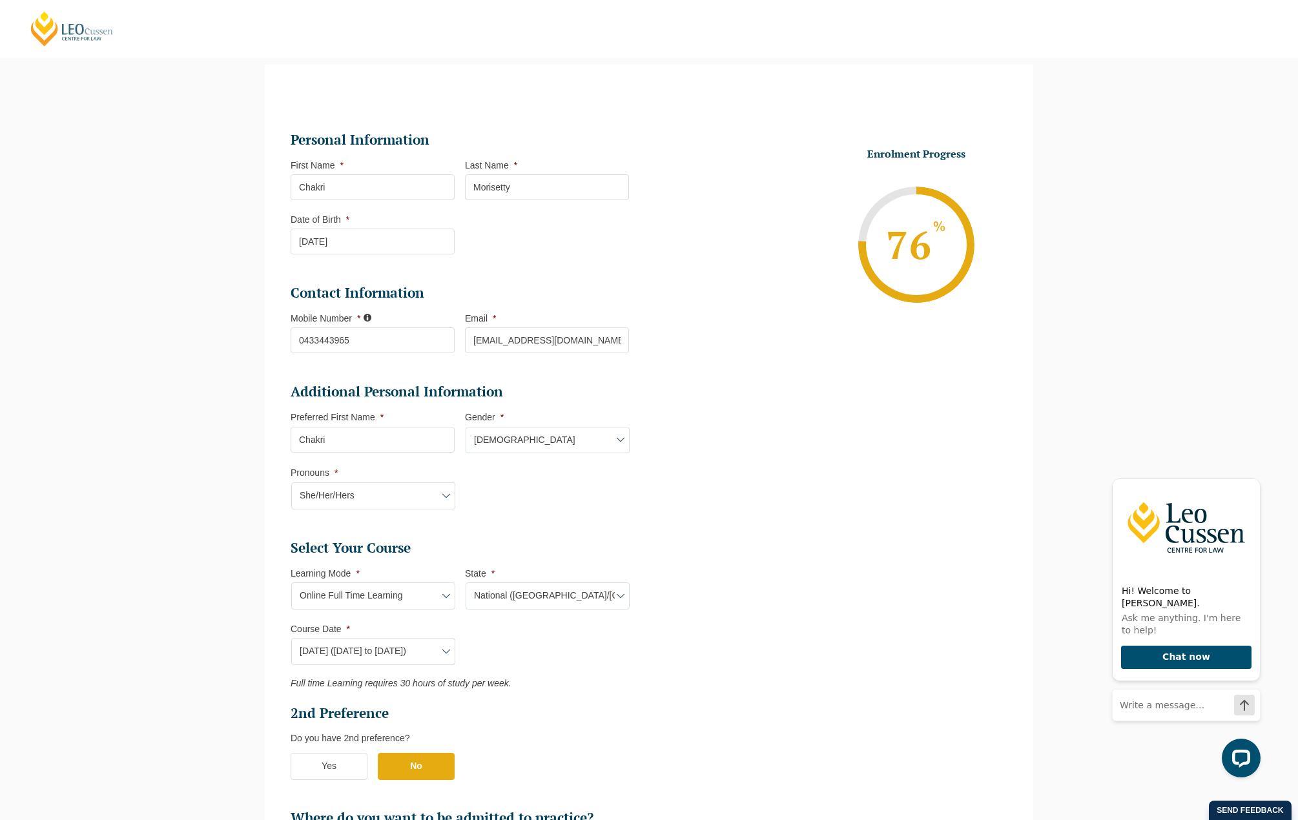
click at [801, 690] on ul "Personal Information First Name * Chakri Last Name * Morisetty Date of Birth * …" at bounding box center [649, 596] width 736 height 994
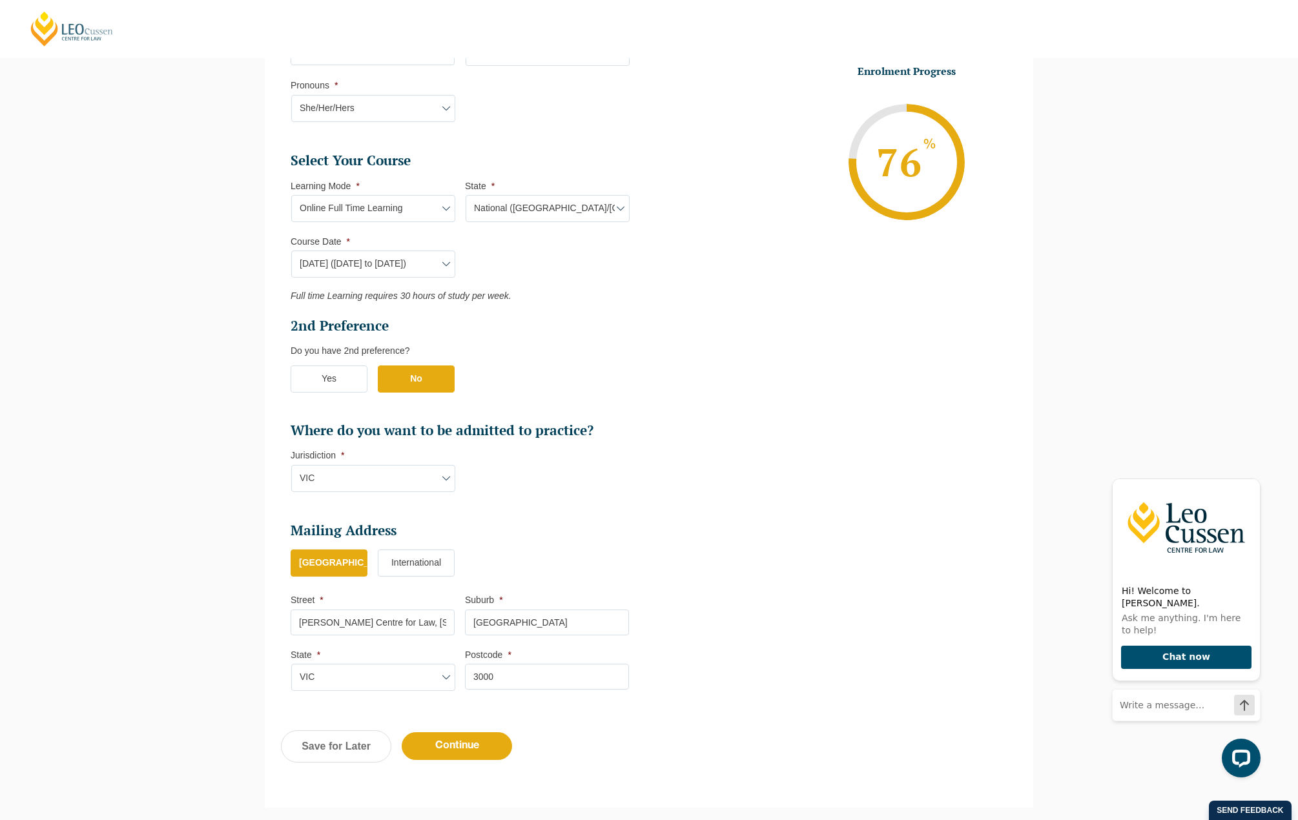
click at [413, 379] on label "No" at bounding box center [416, 379] width 77 height 27
click at [0, 0] on input "No" at bounding box center [0, 0] width 0 height 0
click at [466, 755] on input "Continue" at bounding box center [457, 747] width 110 height 28
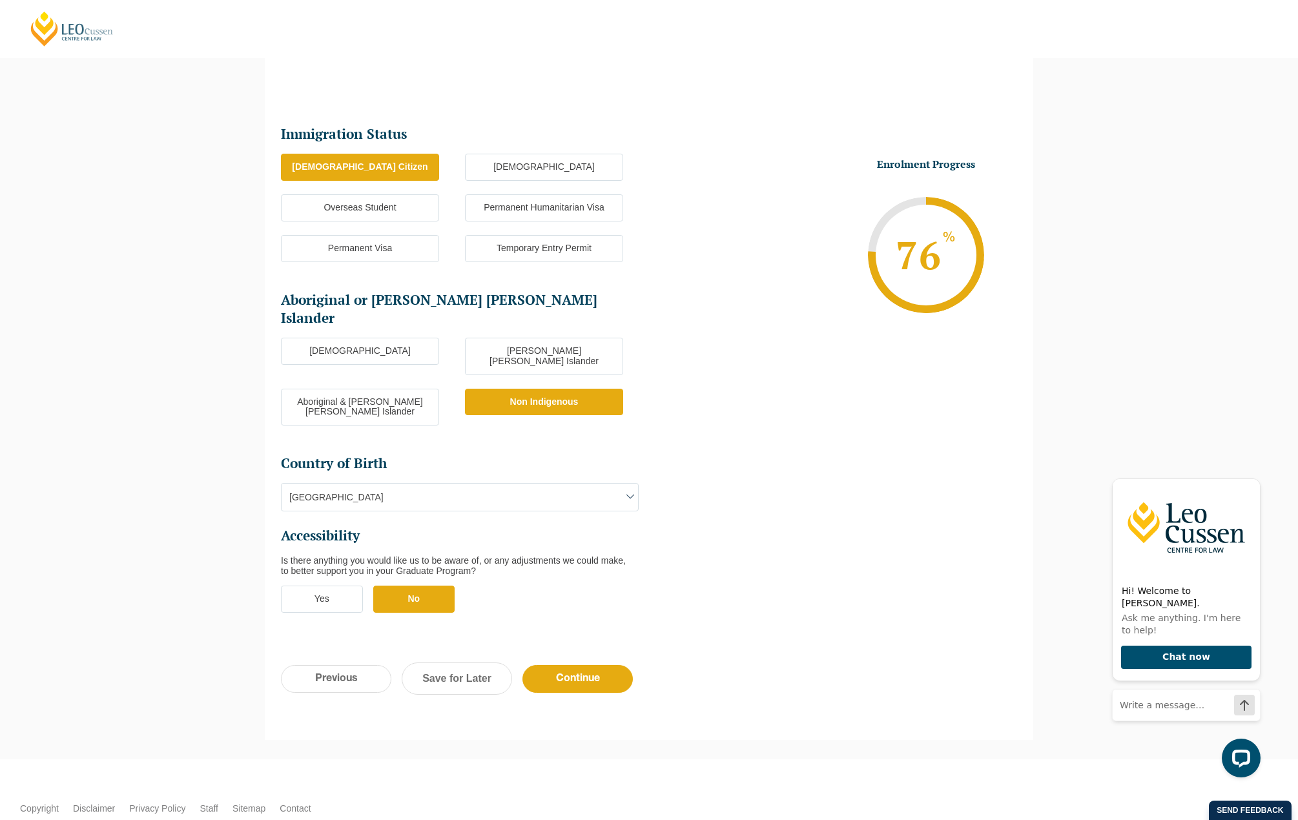
scroll to position [112, 0]
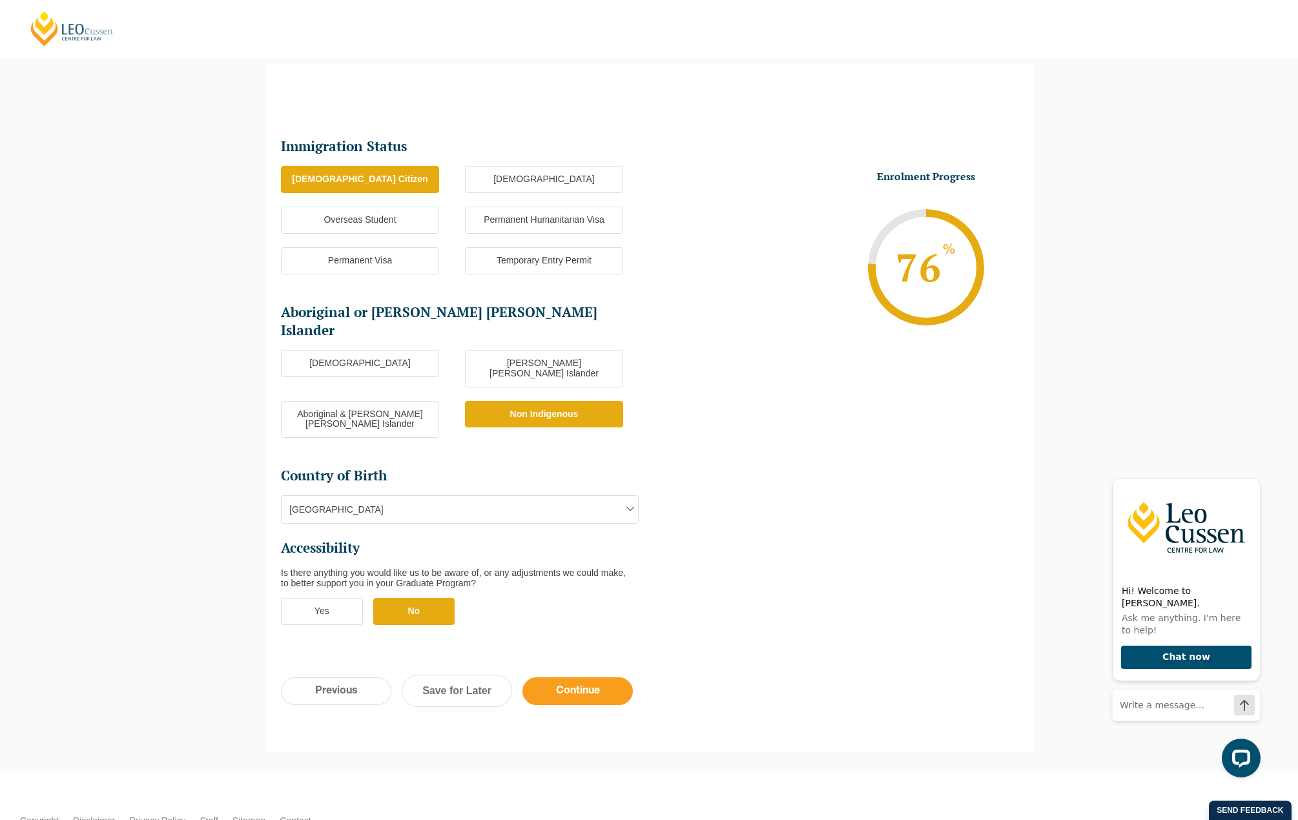
click at [581, 678] on input "Continue" at bounding box center [578, 692] width 110 height 28
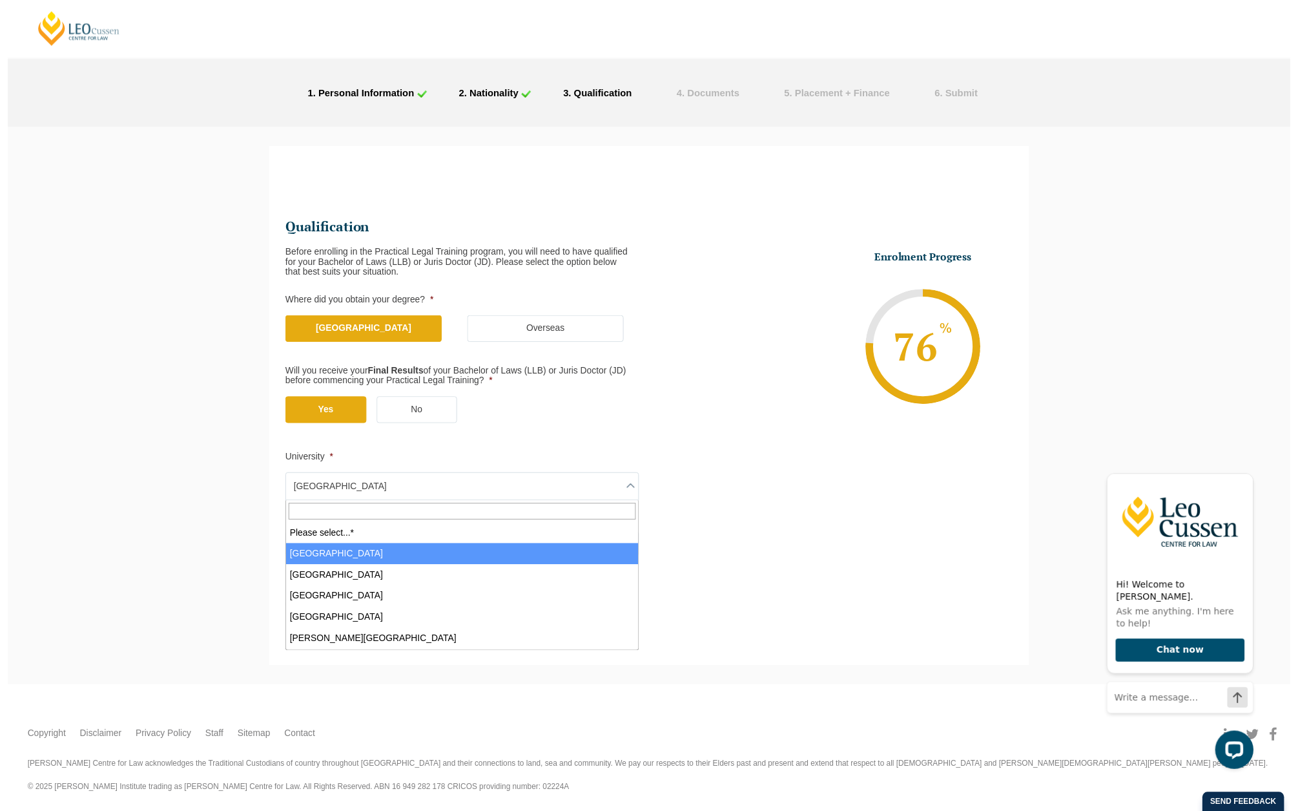
scroll to position [39, 0]
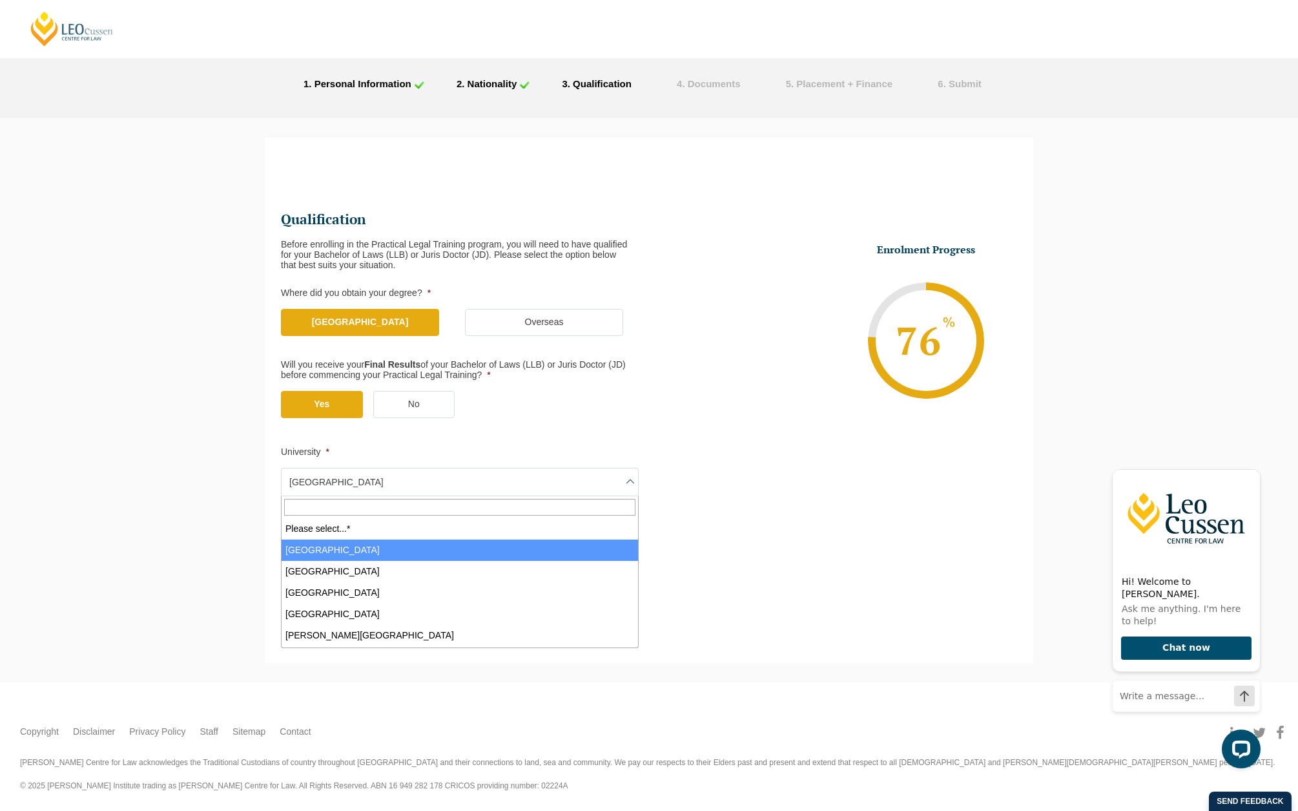
click at [446, 501] on body "Leo Cussen Centre for Law Search here Practical Legal Training Our Practical Le…" at bounding box center [649, 366] width 1298 height 811
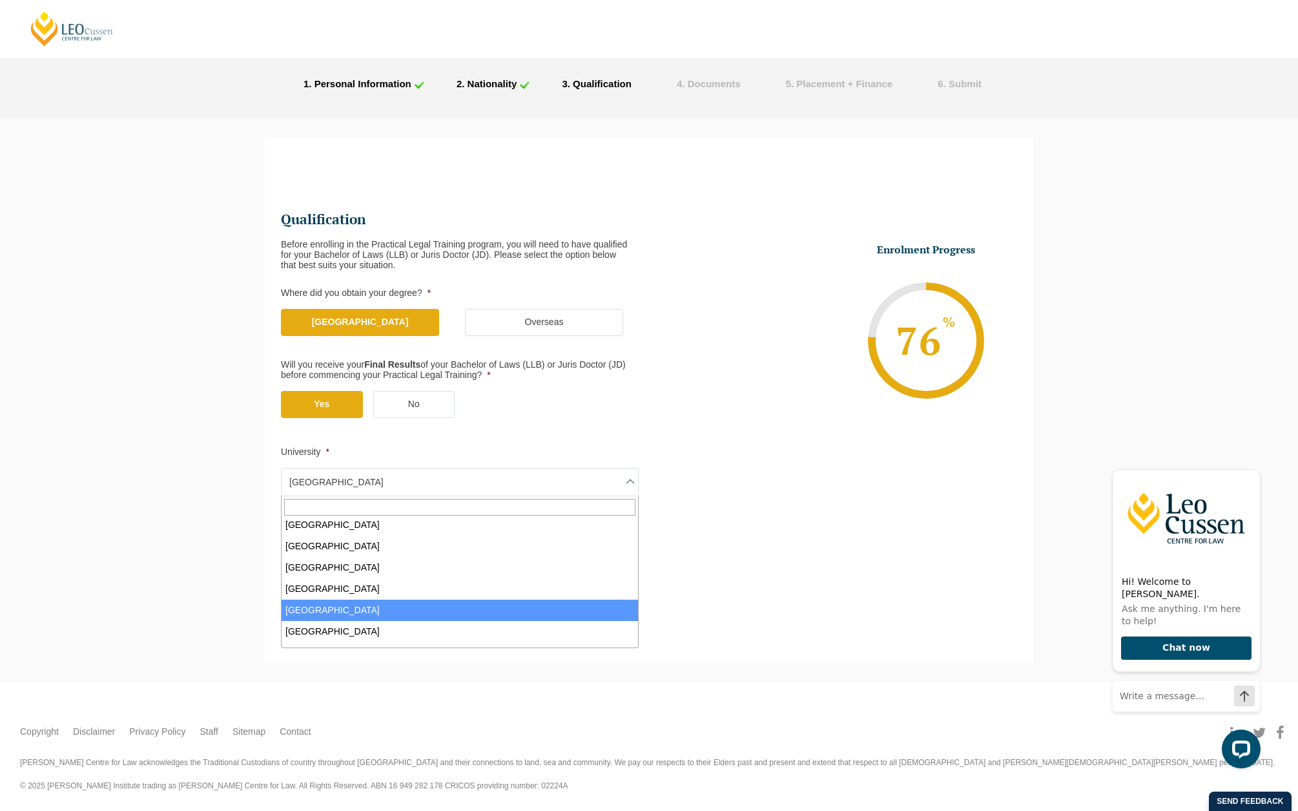
scroll to position [581, 0]
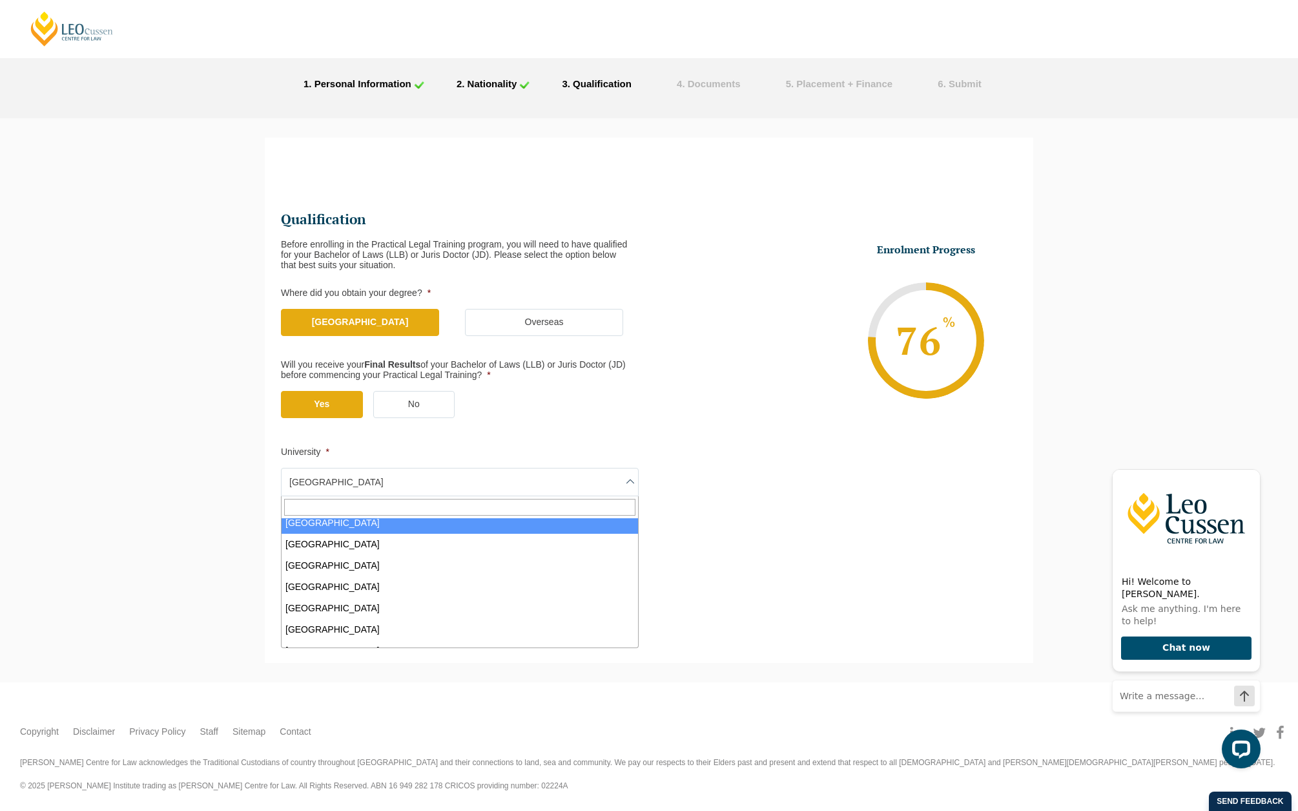
click at [376, 509] on input "Search" at bounding box center [459, 507] width 351 height 17
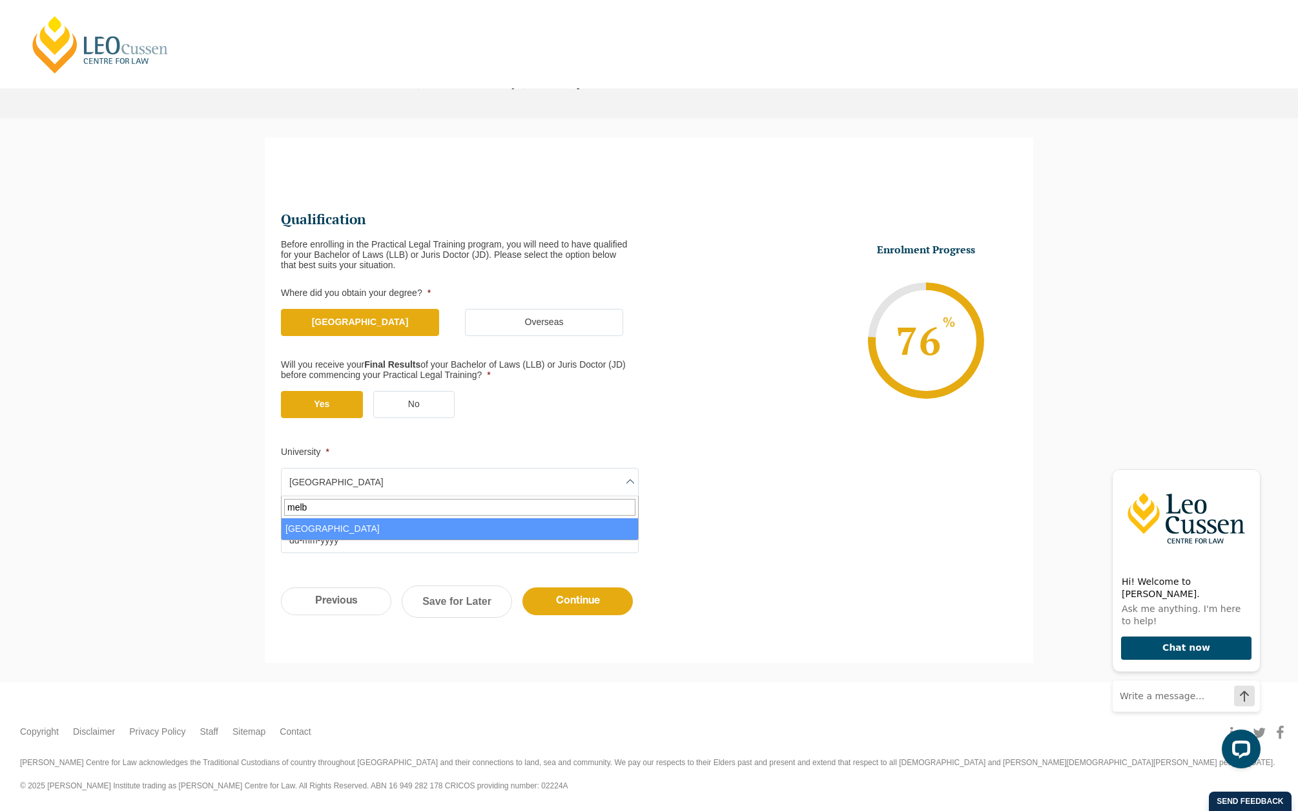
type input "melb"
select select "University of Melbourne"
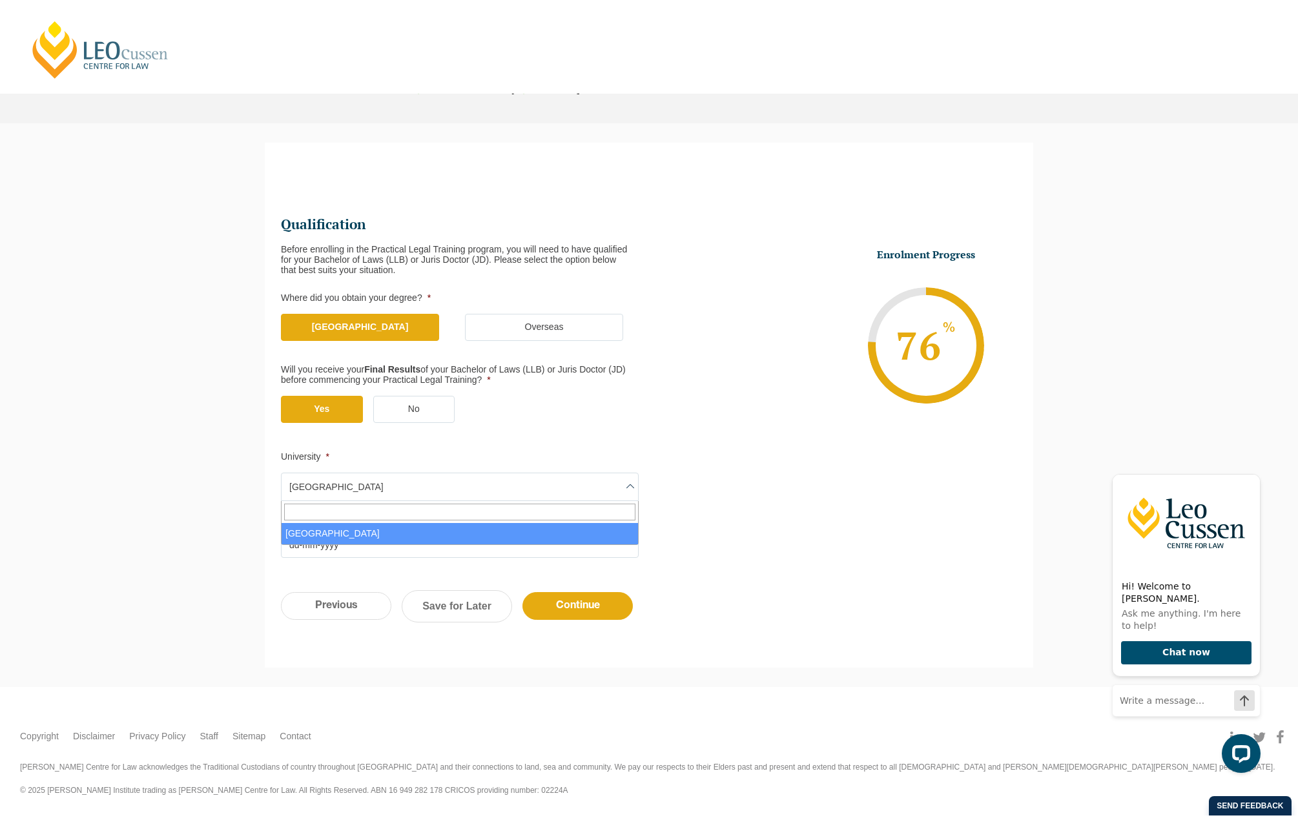
scroll to position [29, 0]
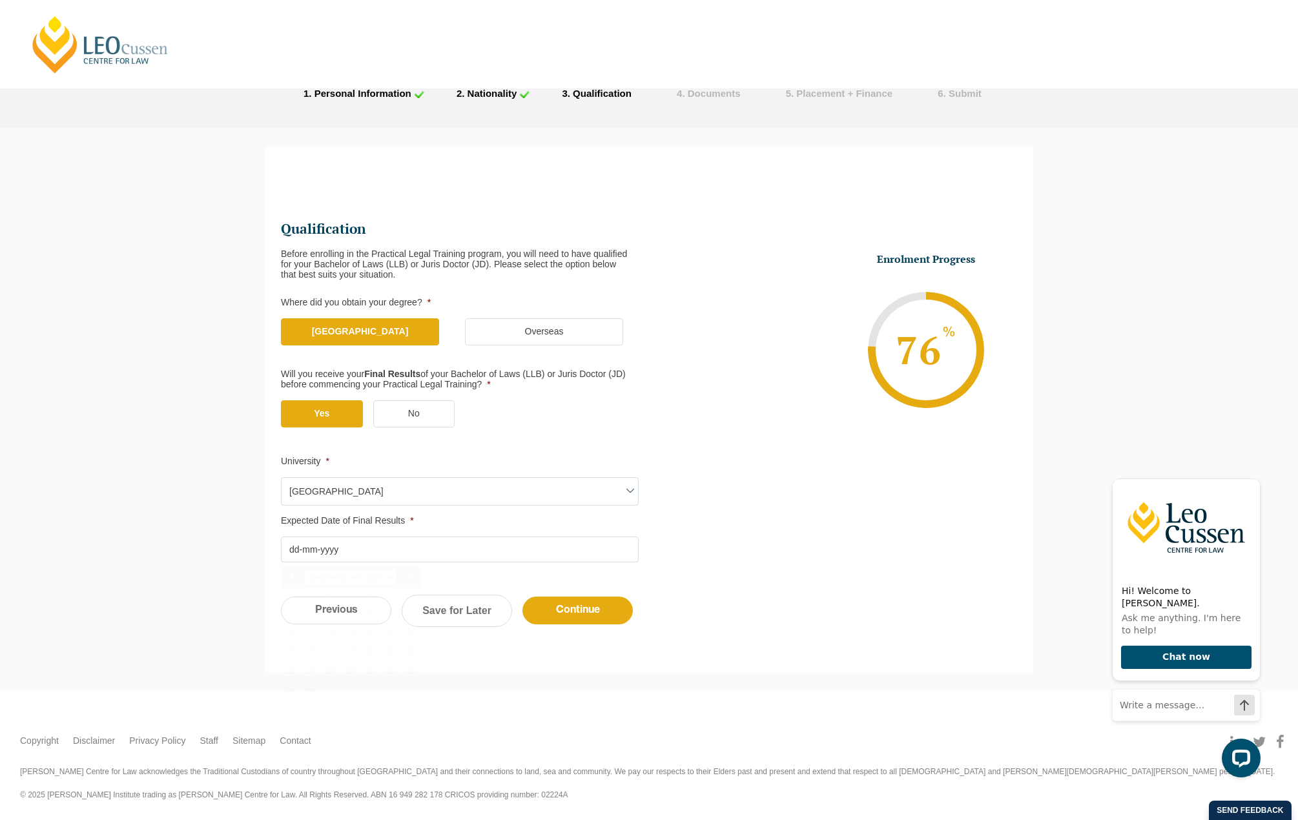
click at [346, 554] on input "Expected Date of Final Results *" at bounding box center [460, 550] width 358 height 26
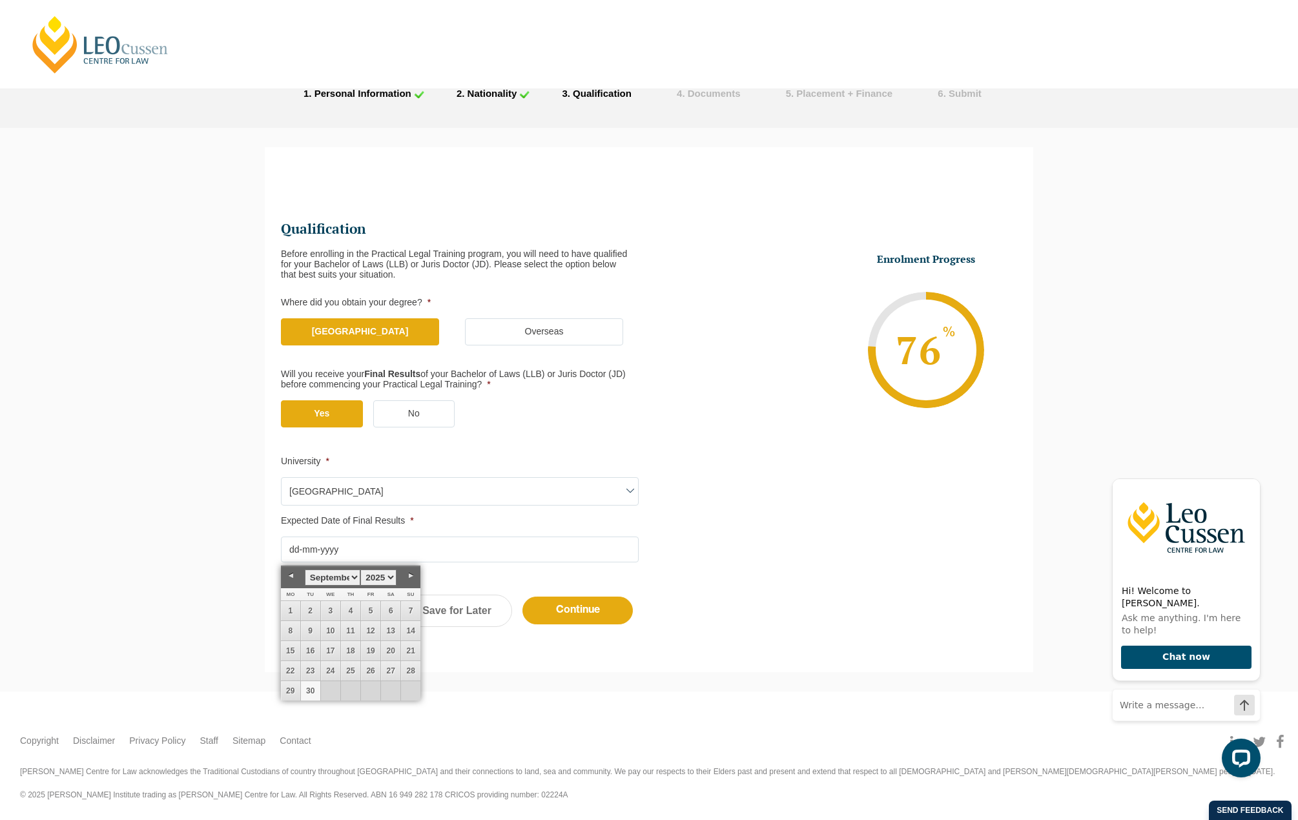
click at [307, 693] on link "30" at bounding box center [310, 691] width 19 height 19
type input "30-09-2025"
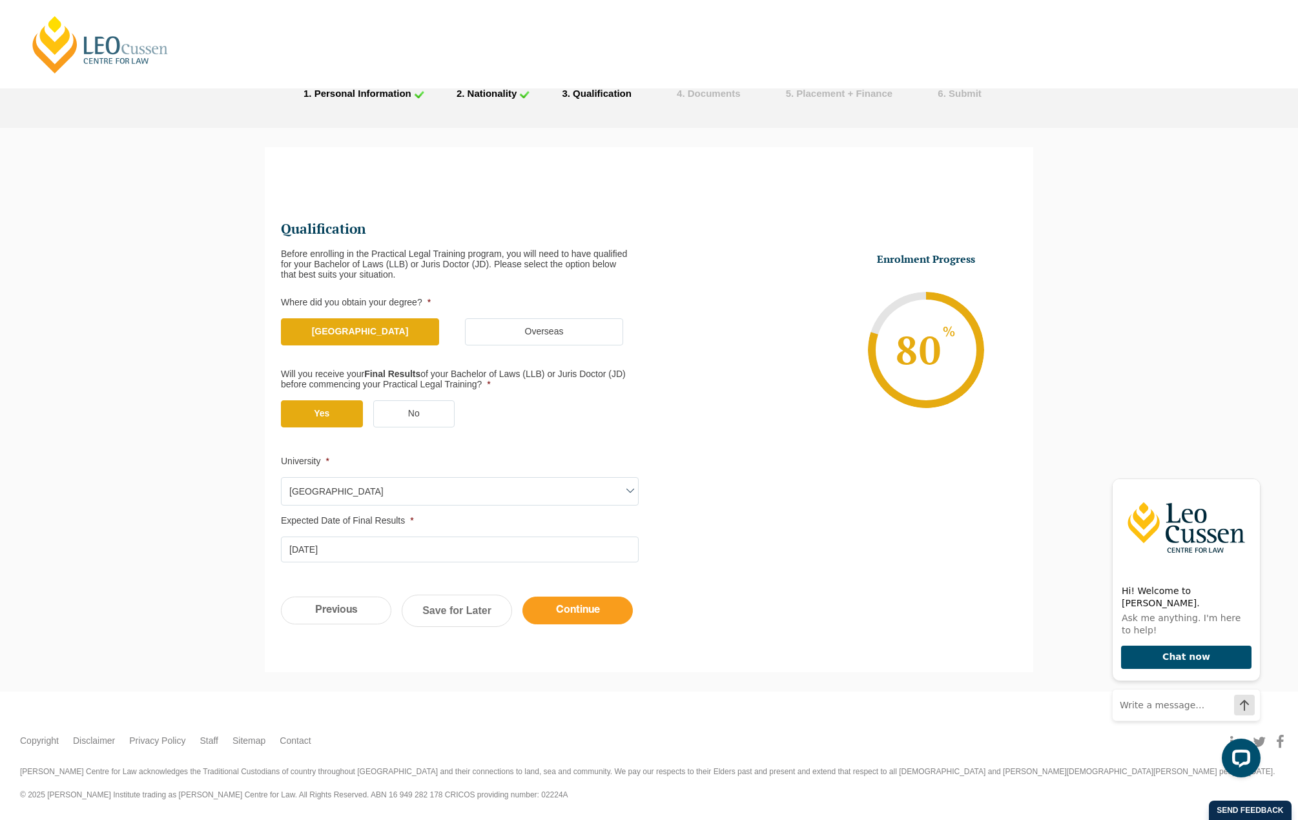
click at [587, 607] on input "Continue" at bounding box center [578, 611] width 110 height 28
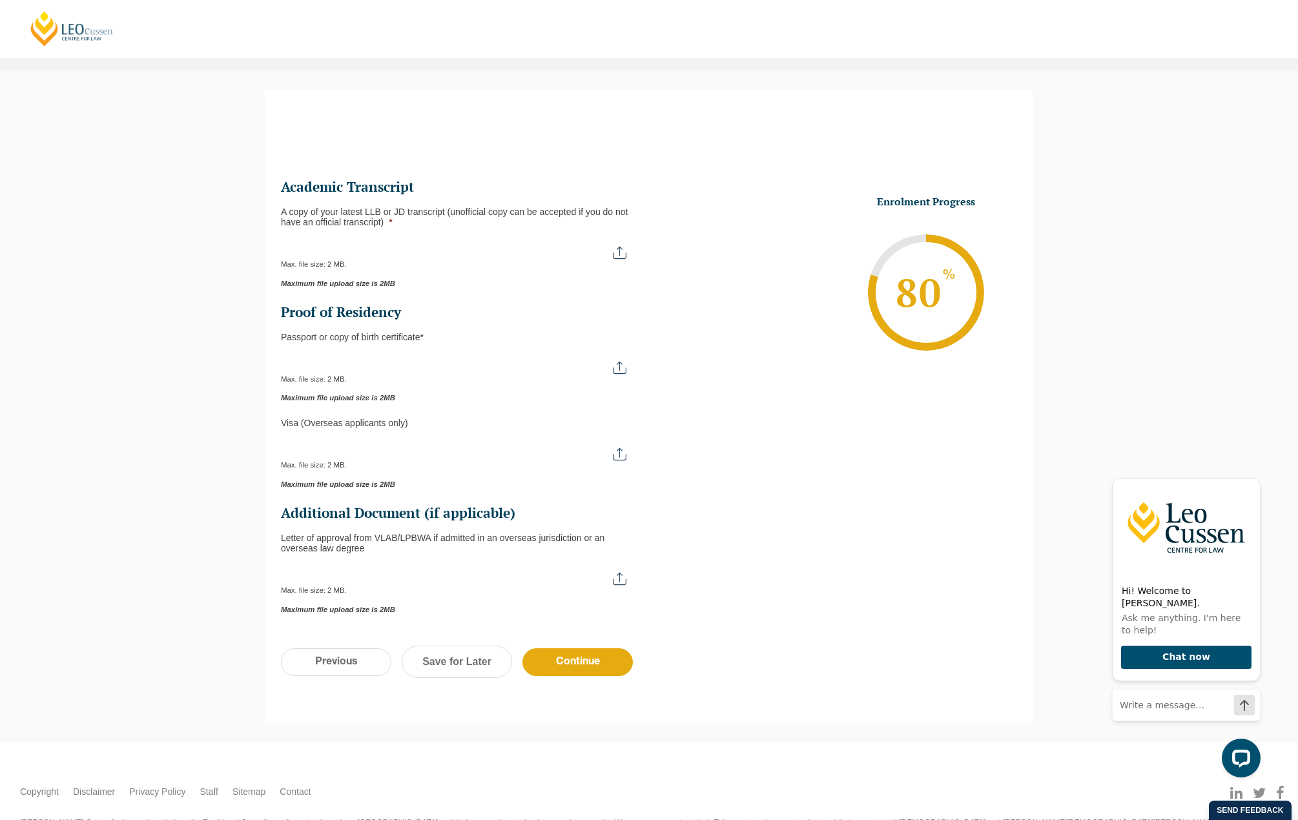
scroll to position [0, 0]
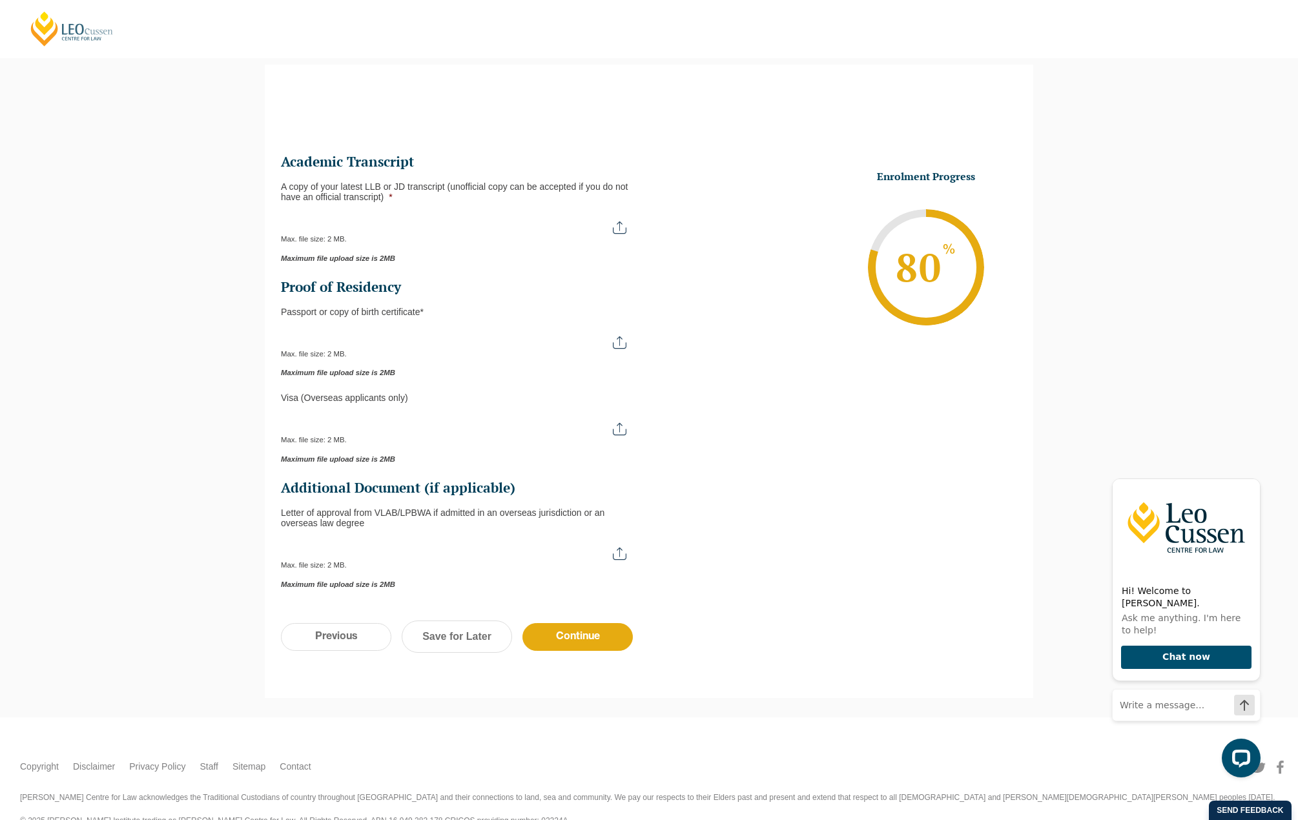
click at [474, 236] on div "Max. file size: 2 MB." at bounding box center [460, 228] width 358 height 32
click at [617, 231] on input "A copy of your latest LLB or JD transcript (unofficial copy can be accepted if …" at bounding box center [460, 223] width 358 height 22
type input "C:\fakepath\Document1_Signed.pdf"
click at [440, 353] on div "Max. file size: 2 MB." at bounding box center [460, 343] width 358 height 32
click at [618, 344] on input "Passport or Copy of Birth Certificate *" at bounding box center [460, 338] width 358 height 22
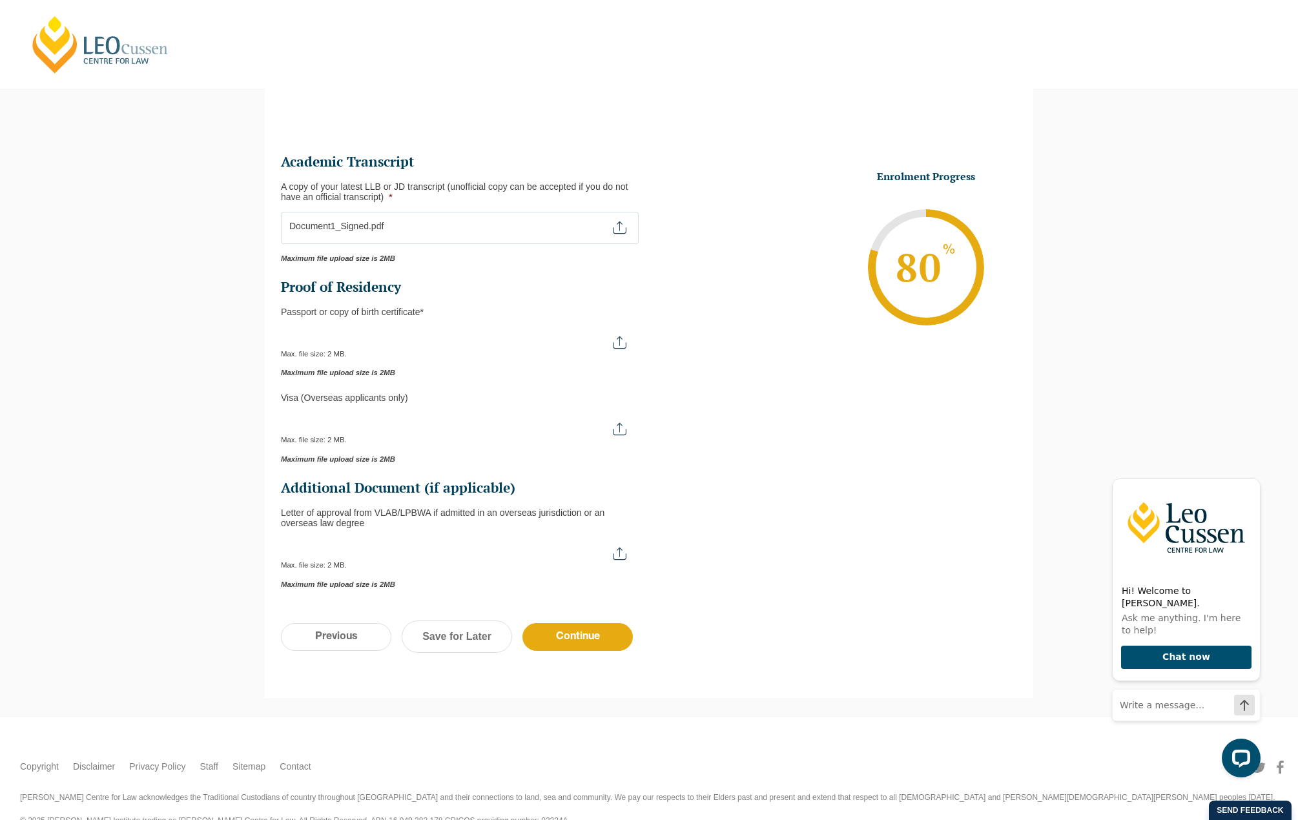
type input "C:\fakepath\Document1_Signed.pdf"
click at [623, 432] on input "Visa (overseas applicants only)" at bounding box center [460, 424] width 358 height 22
type input "C:\fakepath\Document1_Signed.pdf"
click at [398, 563] on div "Max. file size: 2 MB." at bounding box center [460, 554] width 358 height 32
click at [577, 633] on input "Continue" at bounding box center [578, 637] width 110 height 28
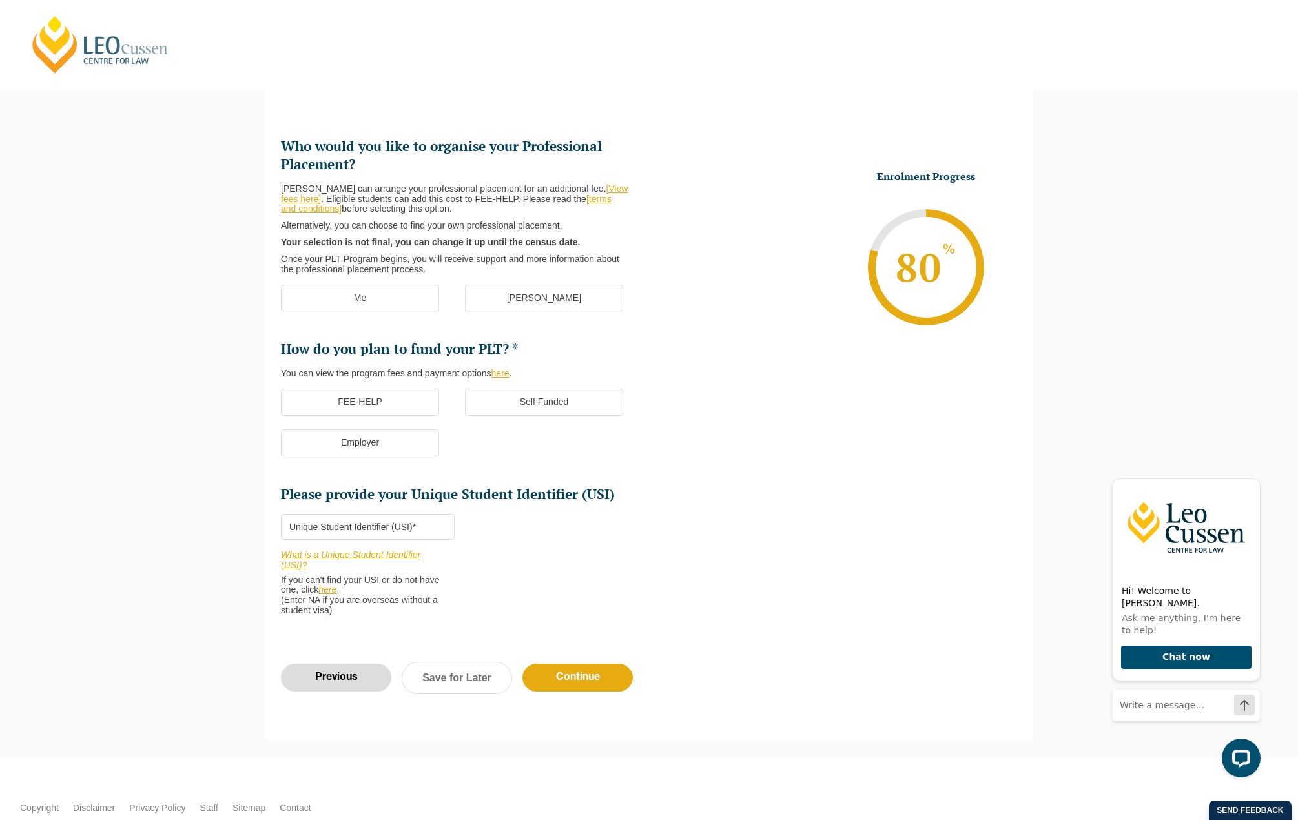
click at [326, 680] on input "Previous" at bounding box center [336, 678] width 110 height 28
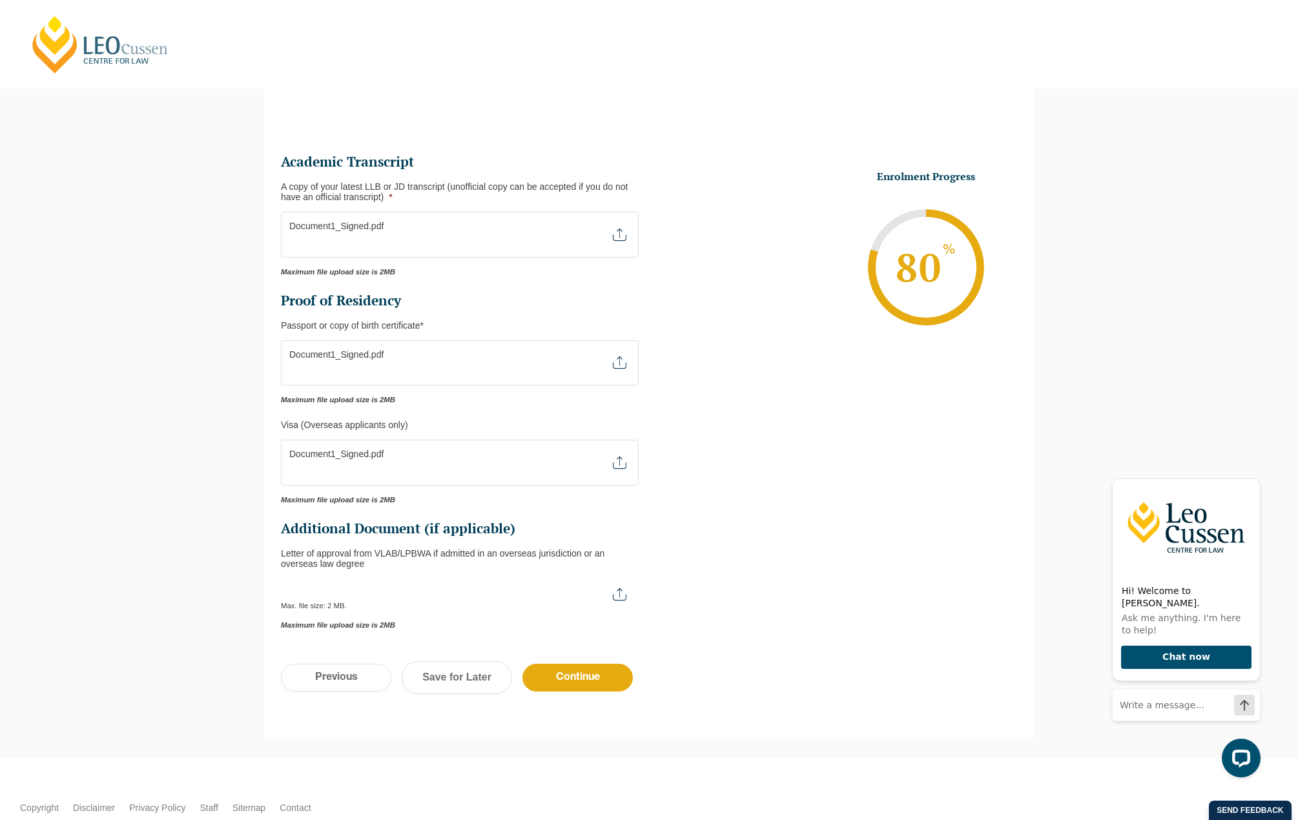
click at [764, 27] on header "Leo Cussen Centre for Law Search here Practical Legal Training Our Practical Le…" at bounding box center [649, 44] width 1298 height 89
click at [623, 232] on input "A copy of your latest LLB or JD transcript (unofficial copy can be accepted if …" at bounding box center [460, 223] width 358 height 22
type input "C:\fakepath\Monash University Transcript Samuel Collins.pdf"
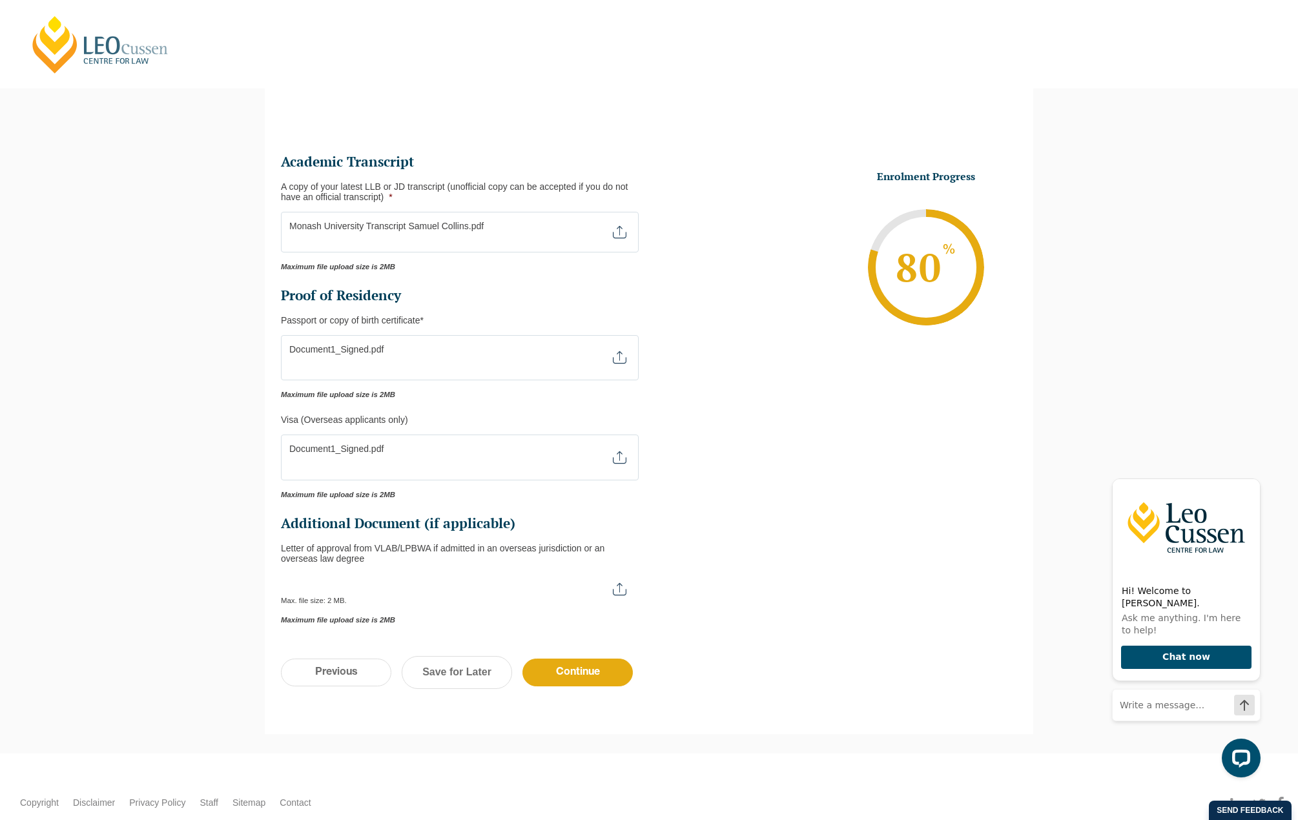
click at [742, 313] on li "Enrolment Progress 80 % Form Progress Download Course Guide enrolment@leocussen…" at bounding box center [833, 267] width 368 height 194
click at [585, 667] on input "Continue" at bounding box center [578, 673] width 110 height 28
